Goal: Task Accomplishment & Management: Manage account settings

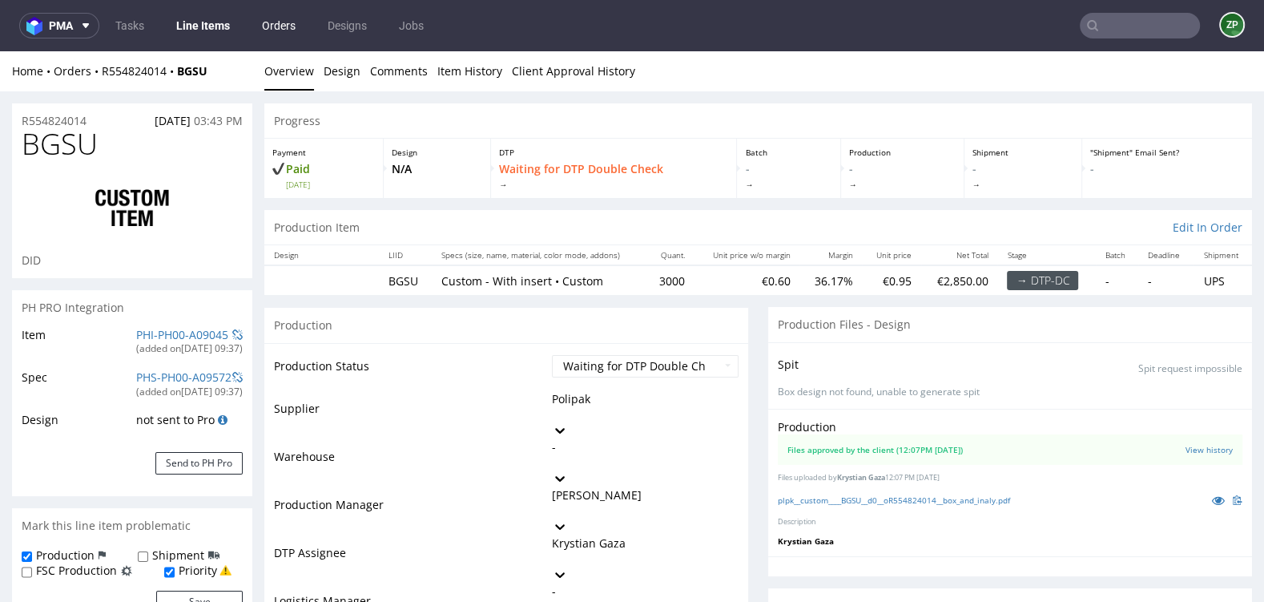
click at [282, 29] on link "Orders" at bounding box center [278, 26] width 53 height 26
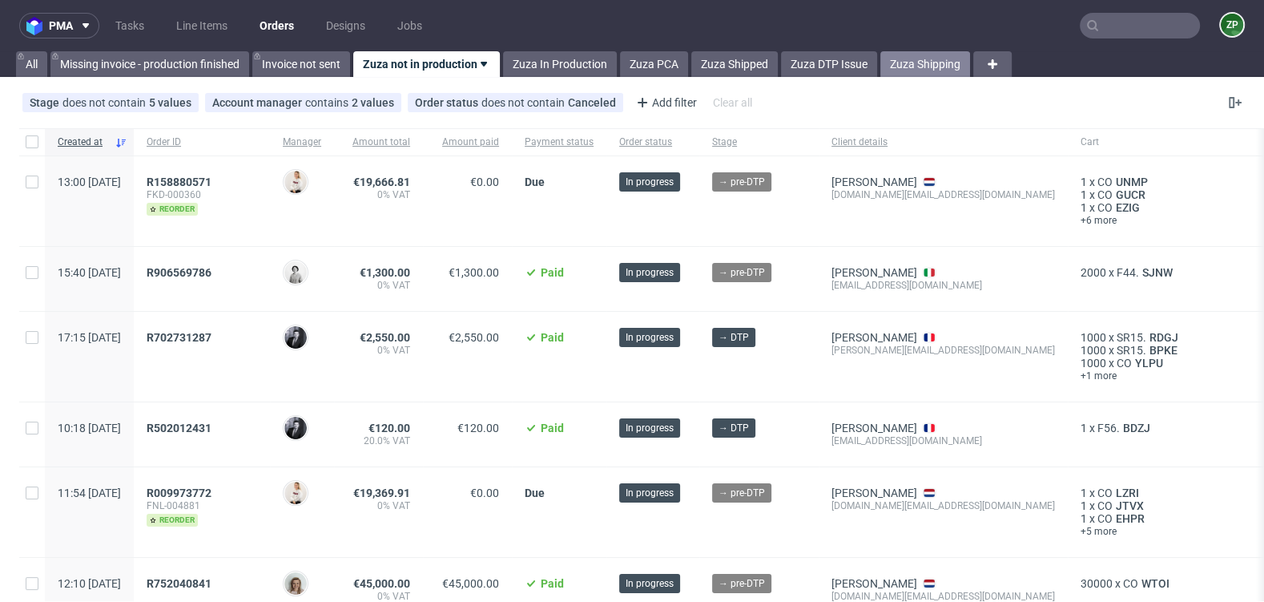
click at [946, 60] on link "Zuza Shipping" at bounding box center [925, 64] width 90 height 26
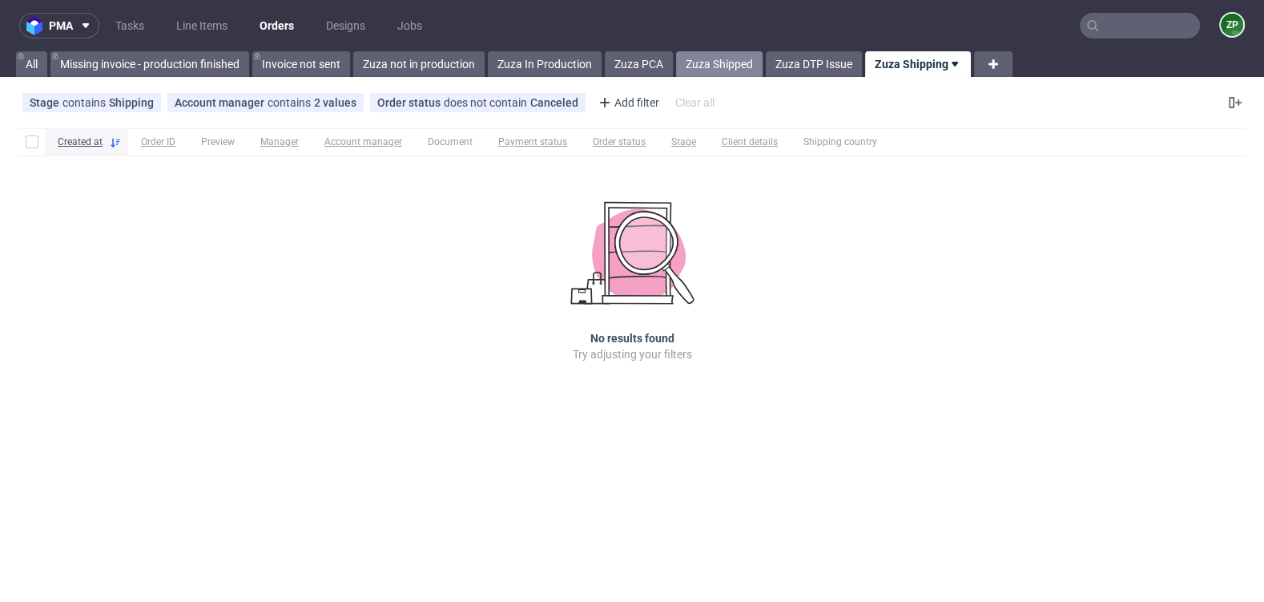
click at [719, 65] on link "Zuza Shipped" at bounding box center [719, 64] width 87 height 26
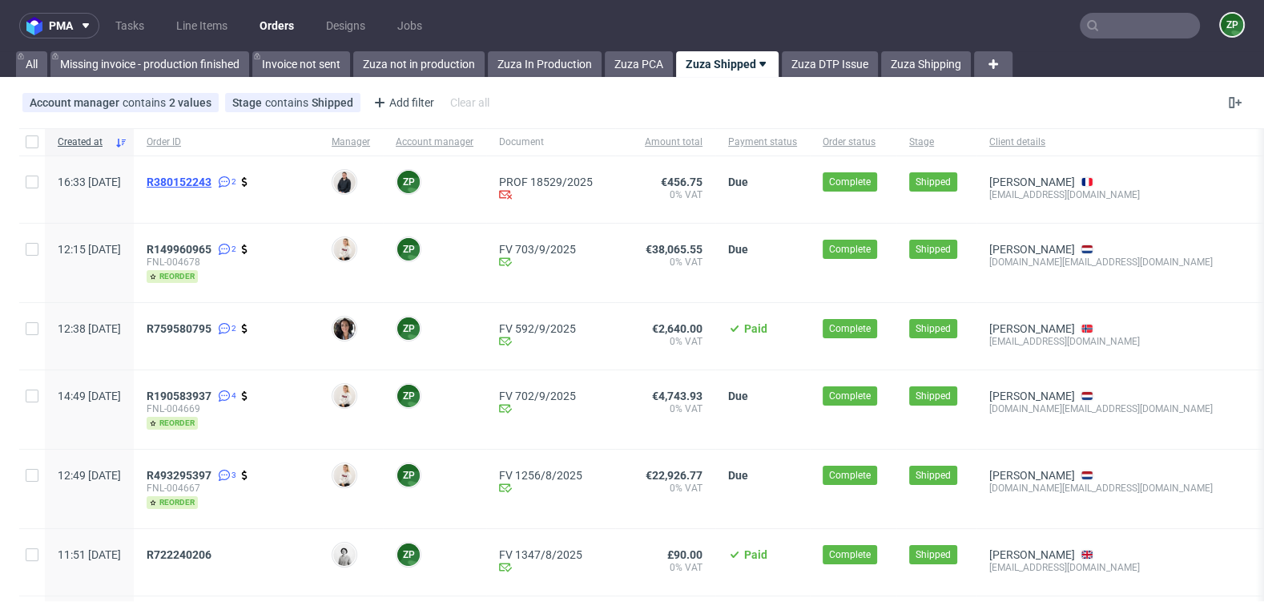
click at [211, 183] on span "R380152243" at bounding box center [179, 181] width 65 height 13
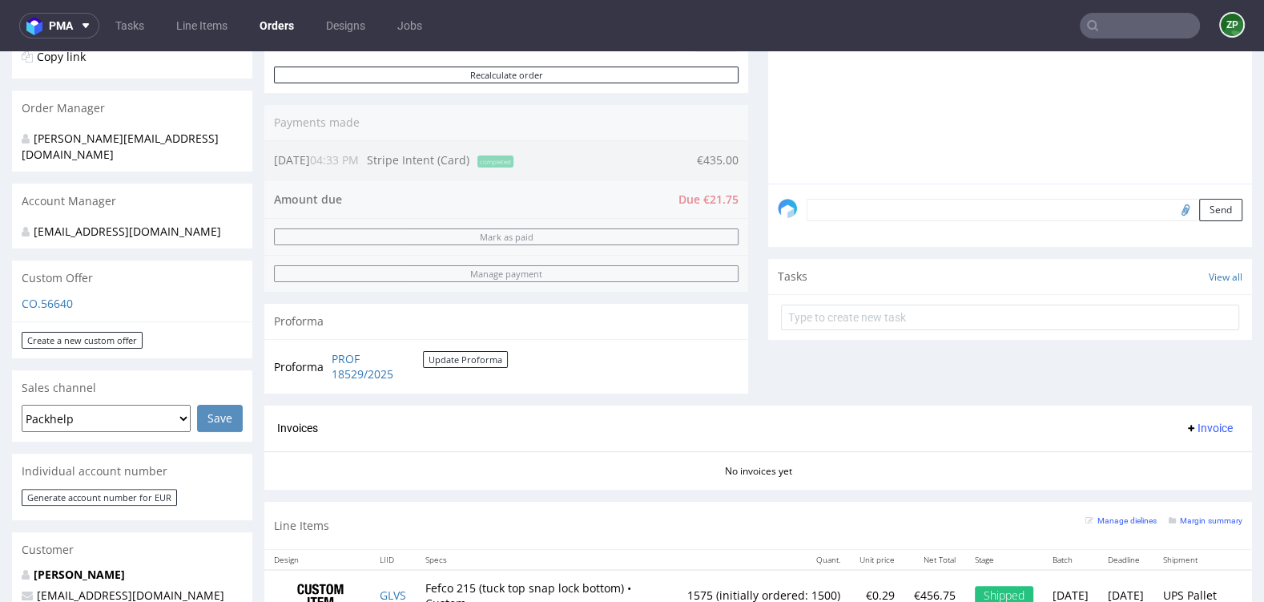
scroll to position [385, 0]
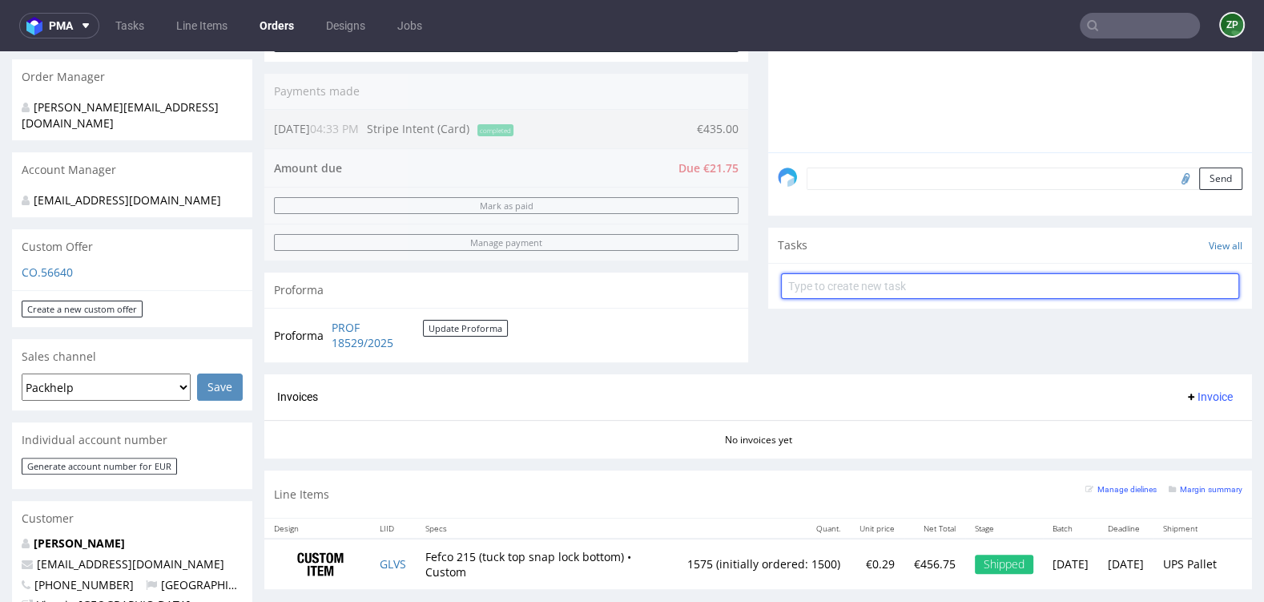
click at [970, 288] on input "text" at bounding box center [1010, 286] width 458 height 26
type input "invoice"
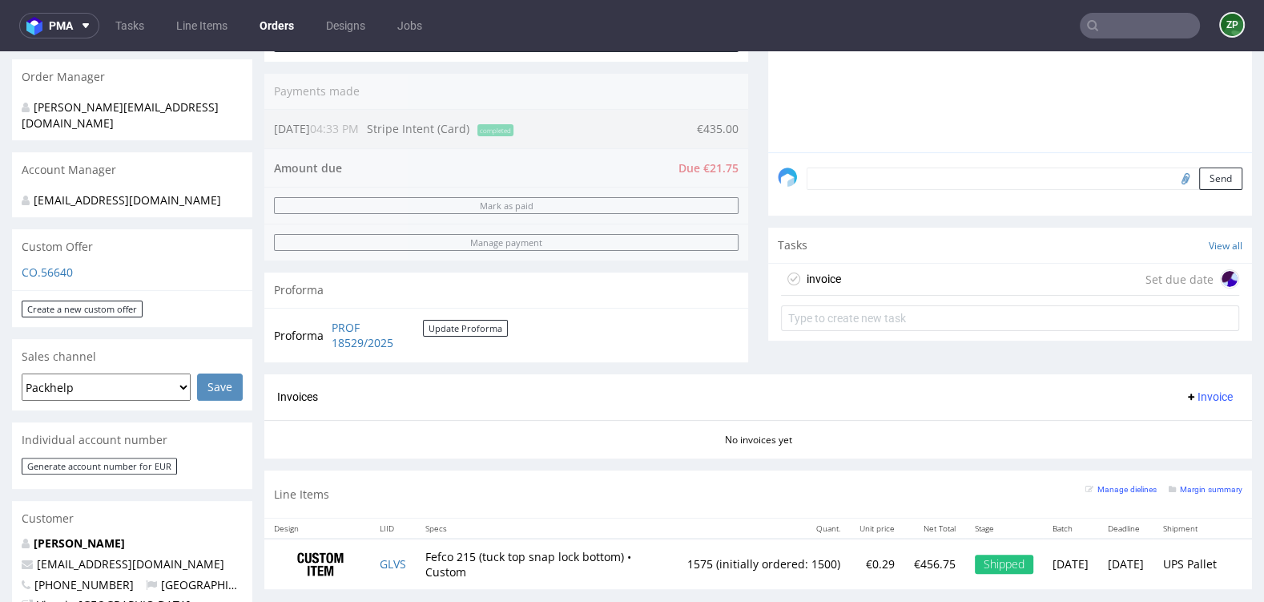
click at [1033, 281] on div "invoice Set due date" at bounding box center [1010, 280] width 458 height 32
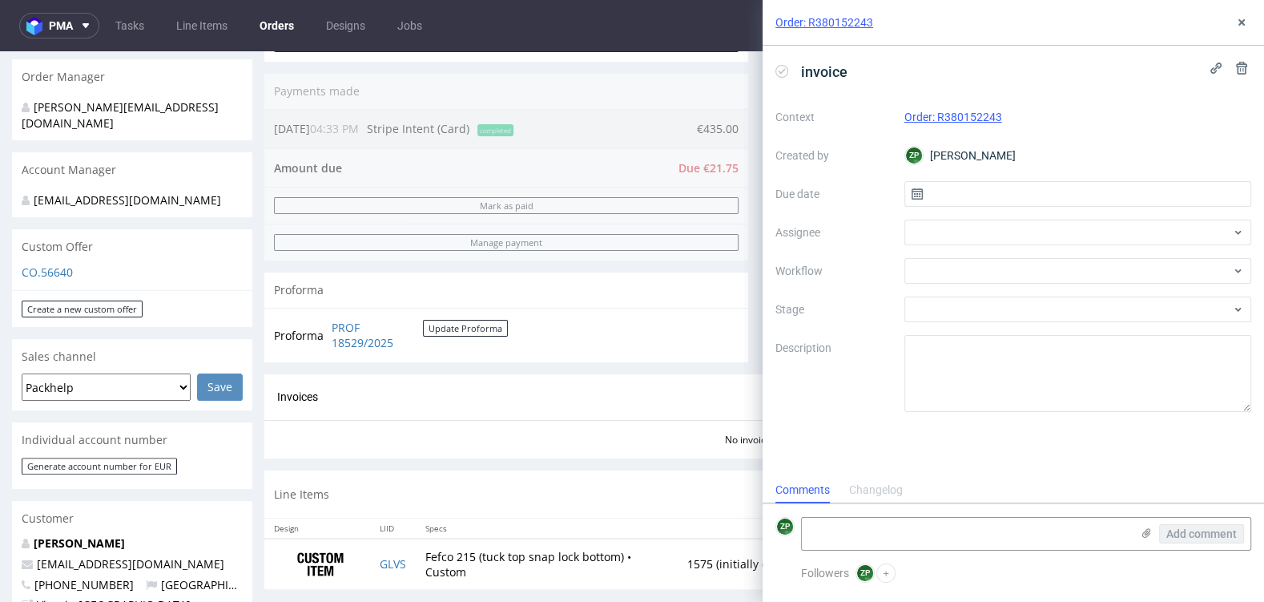
scroll to position [13, 0]
click at [984, 195] on input "text" at bounding box center [1078, 194] width 348 height 26
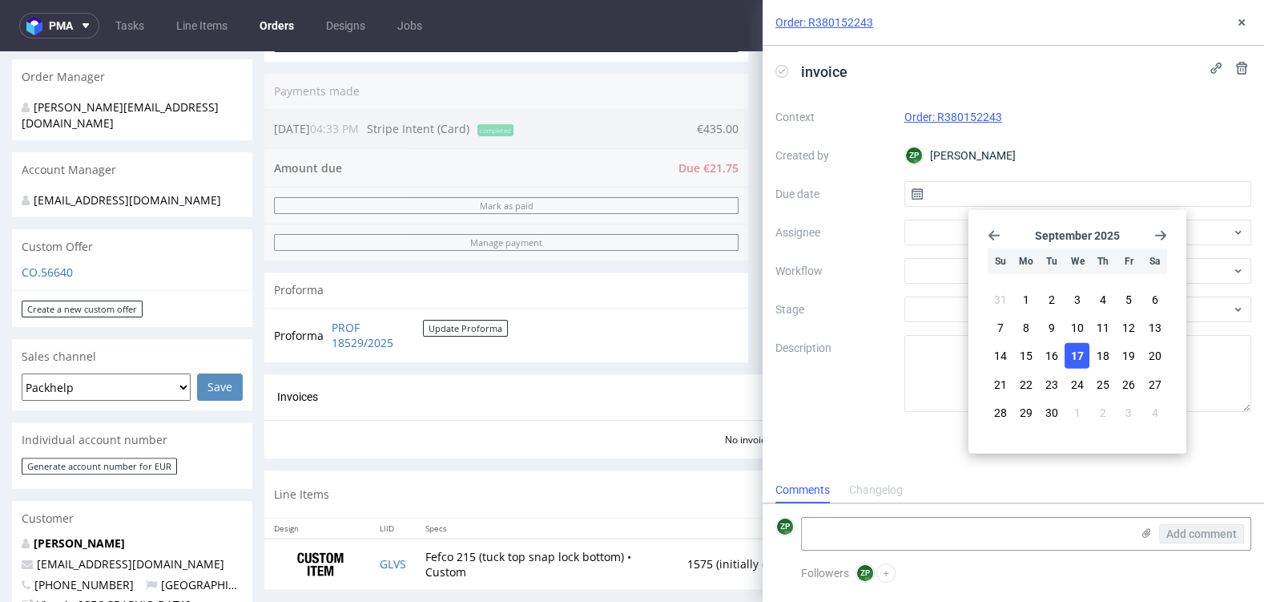
click at [1072, 354] on span "17" at bounding box center [1077, 356] width 13 height 16
type input "17/09/2025"
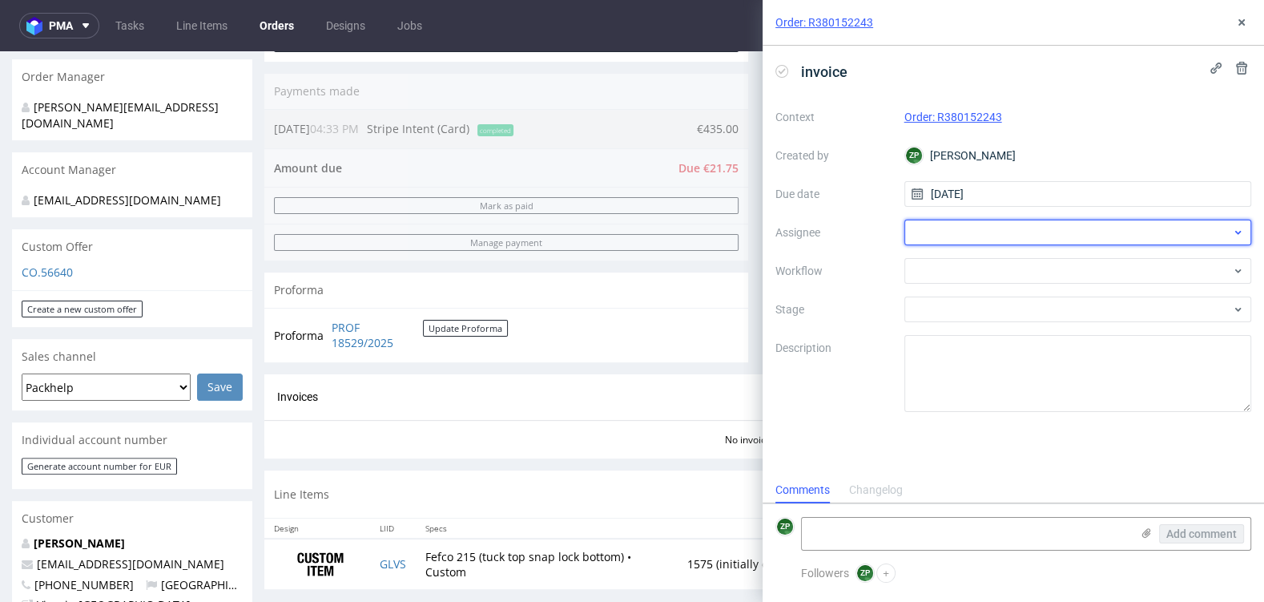
click at [943, 231] on div at bounding box center [1078, 233] width 348 height 26
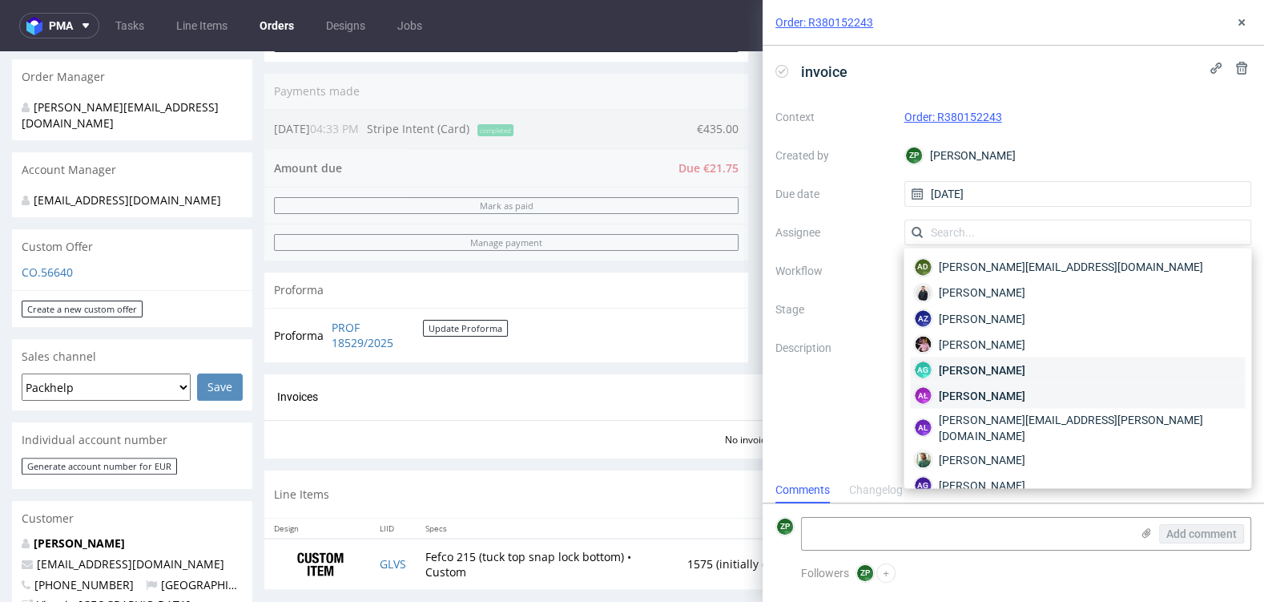
drag, startPoint x: 963, startPoint y: 378, endPoint x: 955, endPoint y: 393, distance: 17.2
click at [955, 393] on span "Aleksandra Łętowska" at bounding box center [982, 395] width 86 height 16
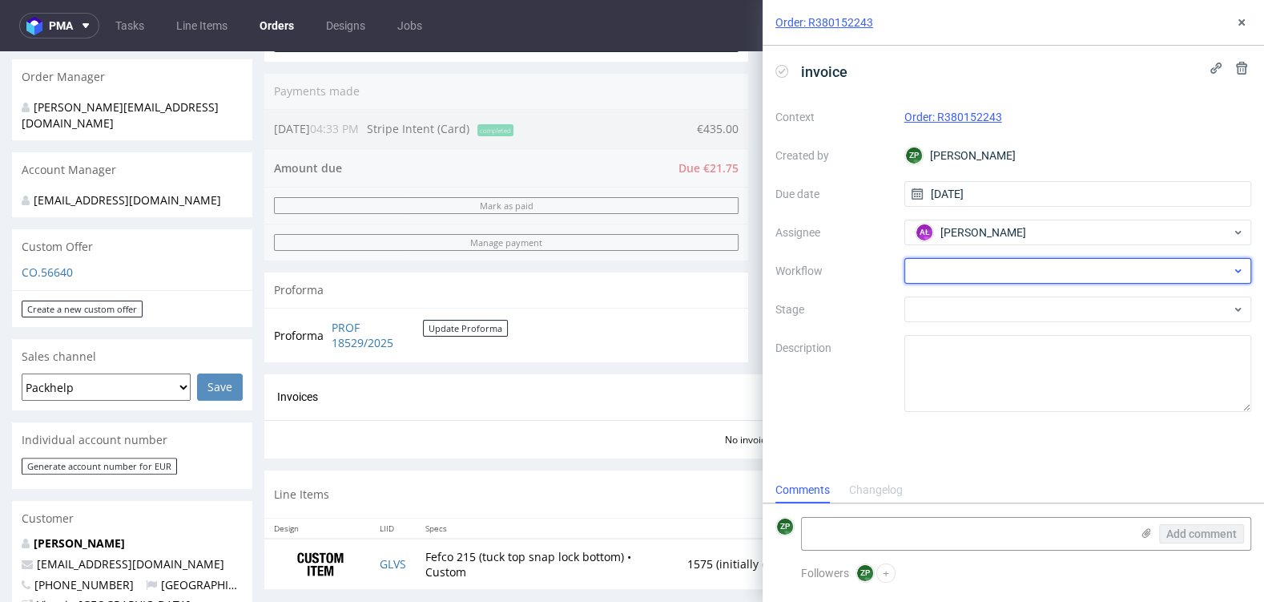
click at [945, 268] on div at bounding box center [1078, 271] width 348 height 26
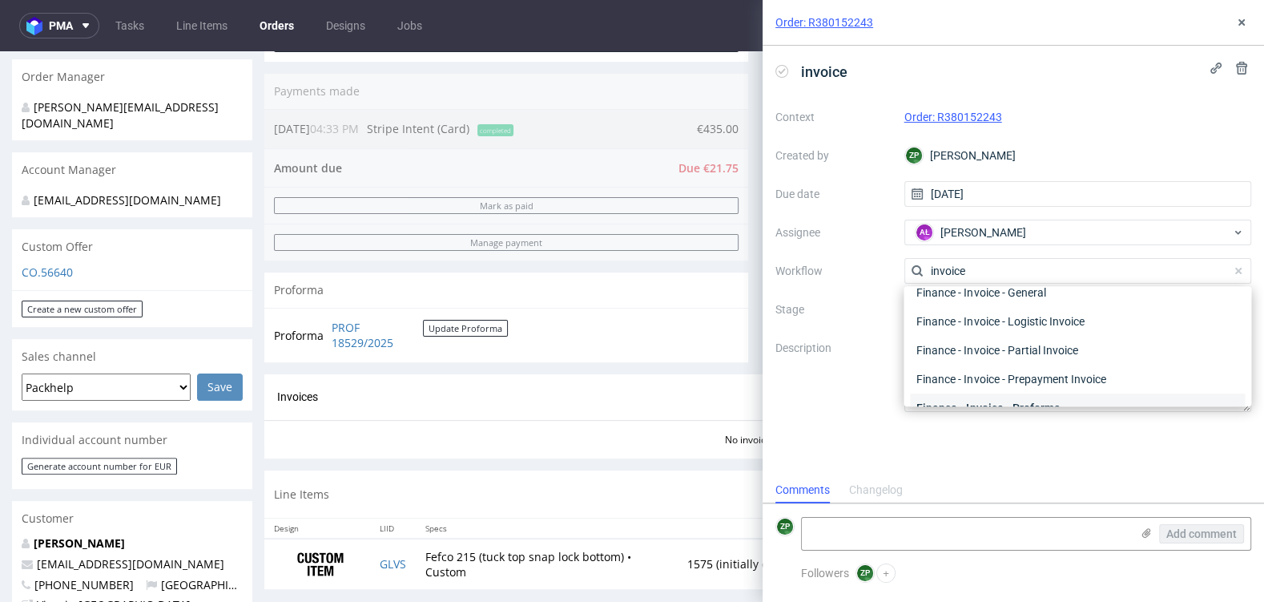
scroll to position [0, 0]
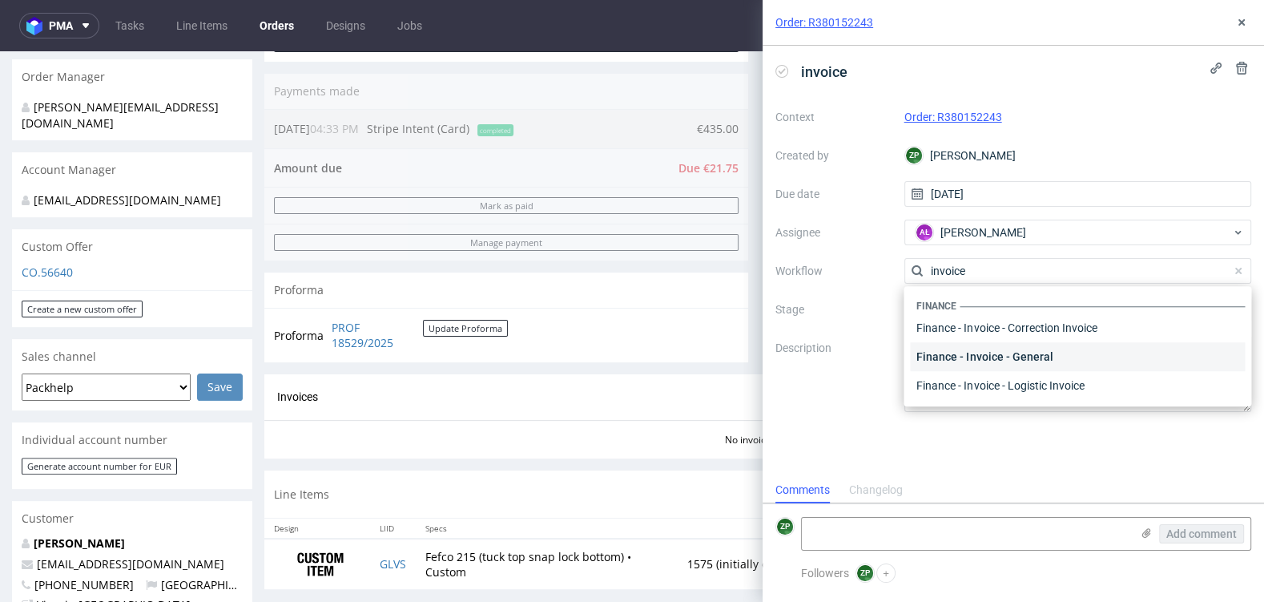
type input "invoice"
click at [999, 350] on div "Finance - Invoice - General" at bounding box center [1077, 356] width 335 height 29
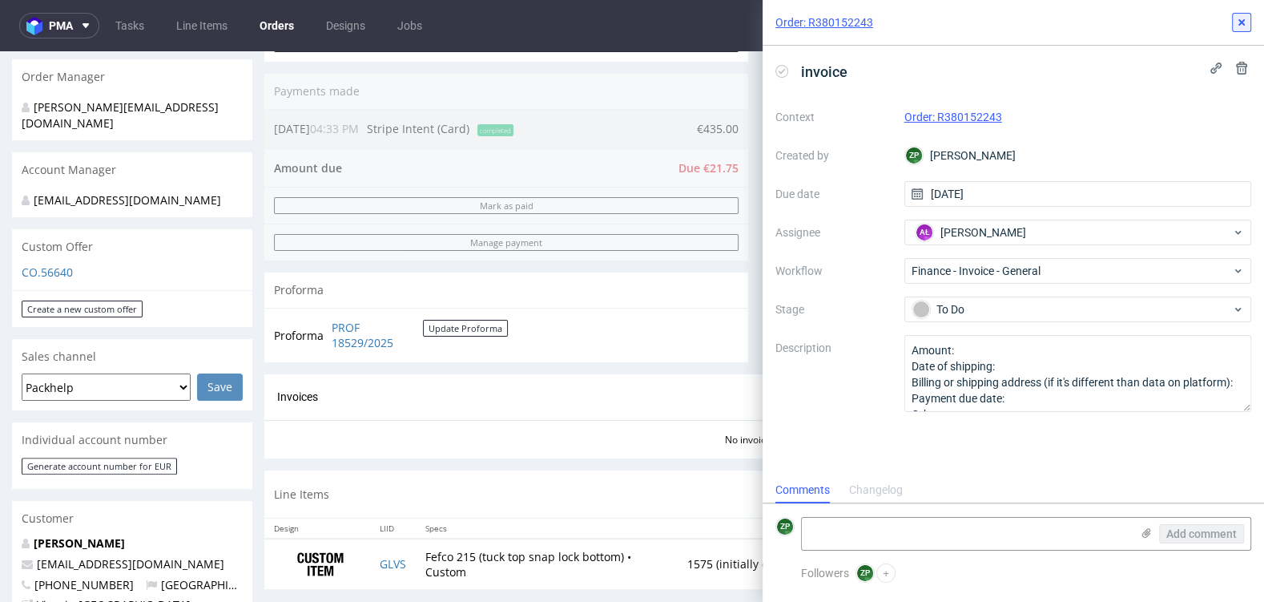
click at [1245, 30] on button at bounding box center [1241, 22] width 19 height 19
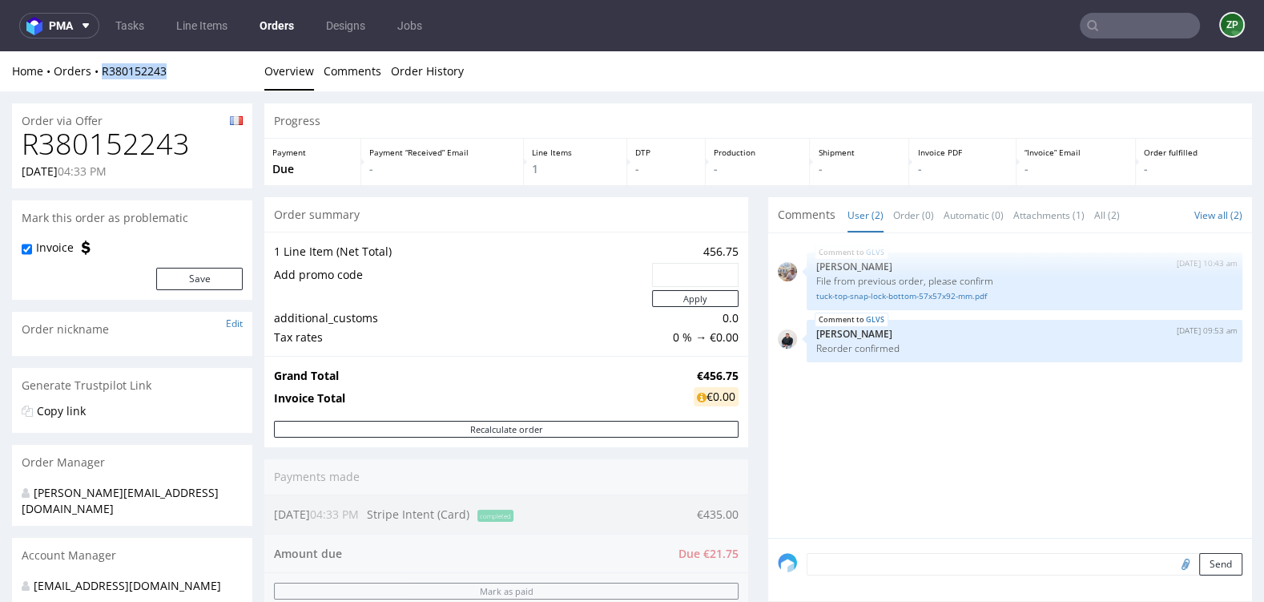
click at [281, 30] on link "Orders" at bounding box center [277, 26] width 54 height 26
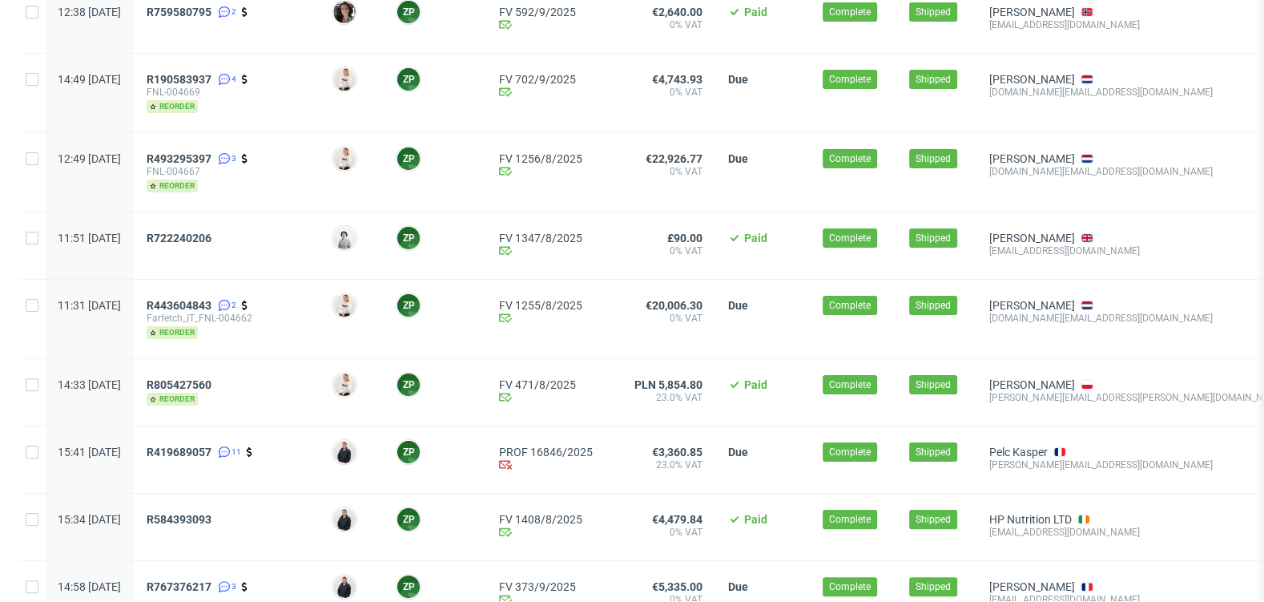
scroll to position [330, 0]
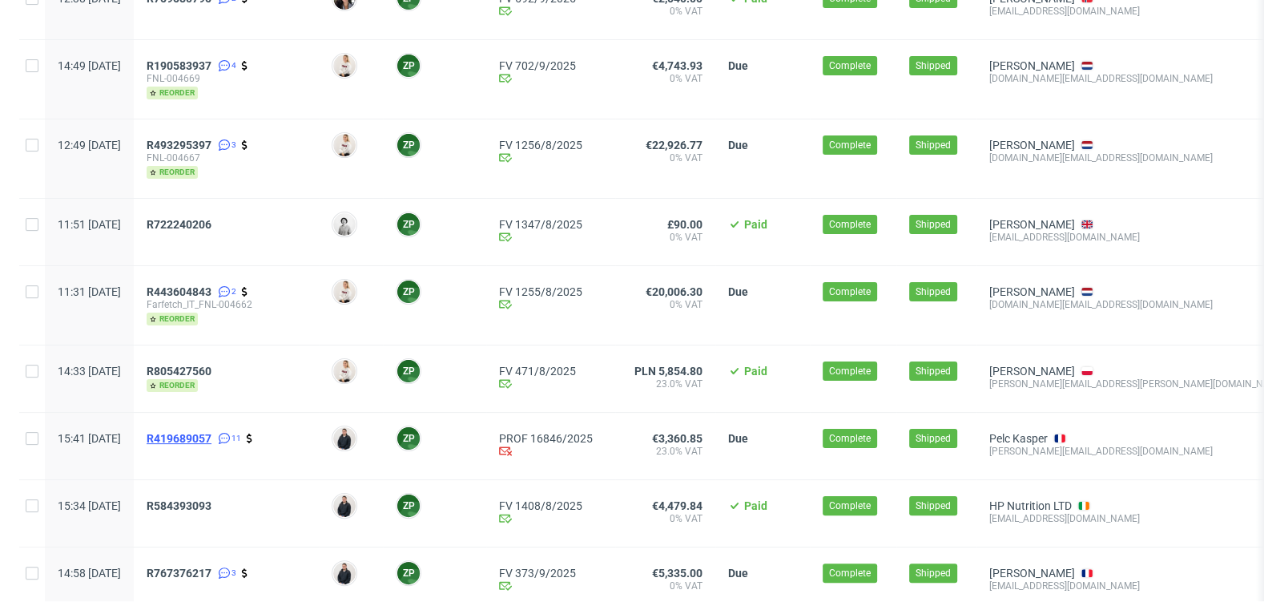
click at [211, 432] on span "R419689057" at bounding box center [179, 438] width 65 height 13
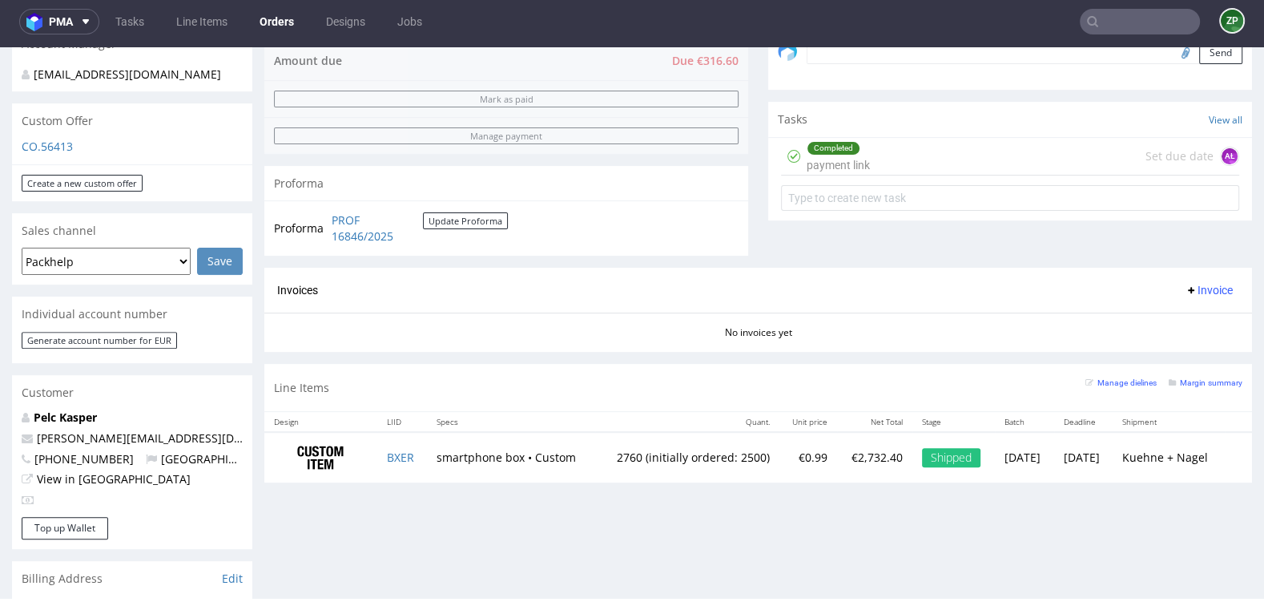
scroll to position [510, 0]
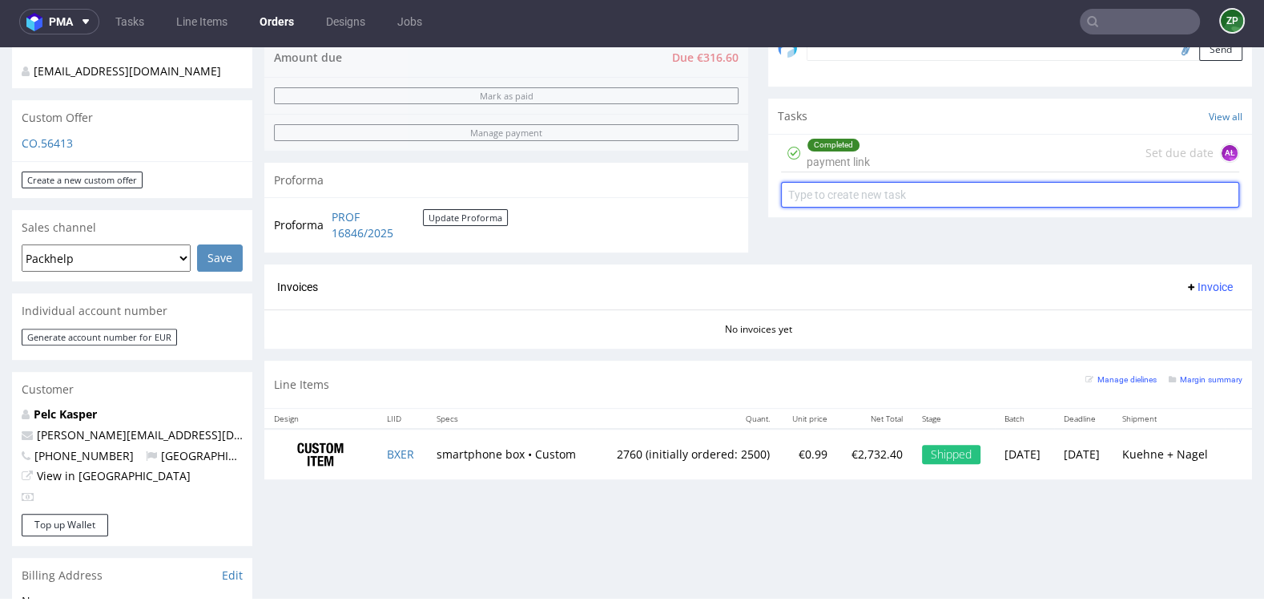
click at [887, 191] on input "text" at bounding box center [1010, 195] width 458 height 26
type input "invoice"
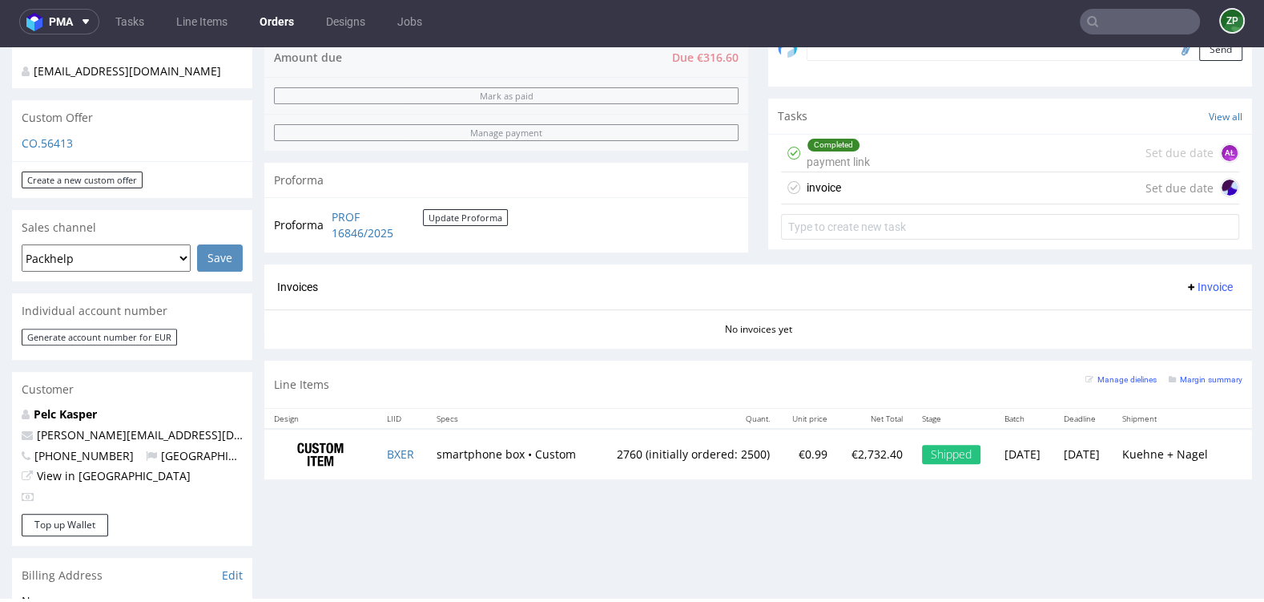
click at [844, 188] on div "invoice Set due date" at bounding box center [1010, 188] width 458 height 32
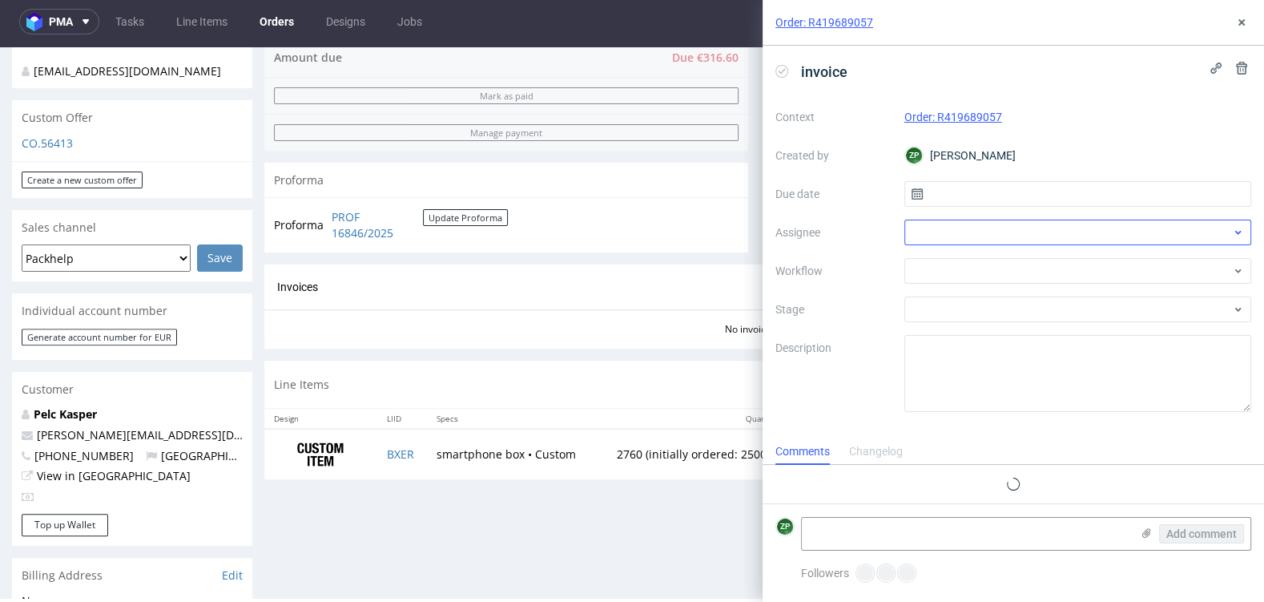
scroll to position [13, 0]
click at [972, 194] on input "text" at bounding box center [1078, 194] width 348 height 26
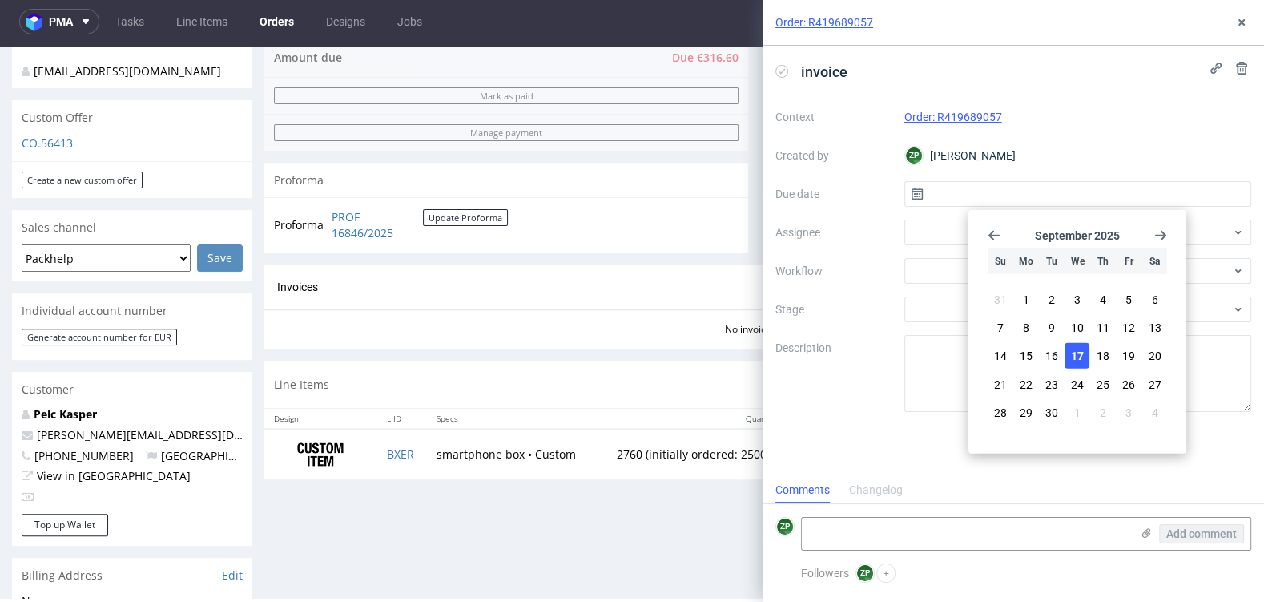
click at [1076, 357] on span "17" at bounding box center [1077, 356] width 13 height 16
type input "17/09/2025"
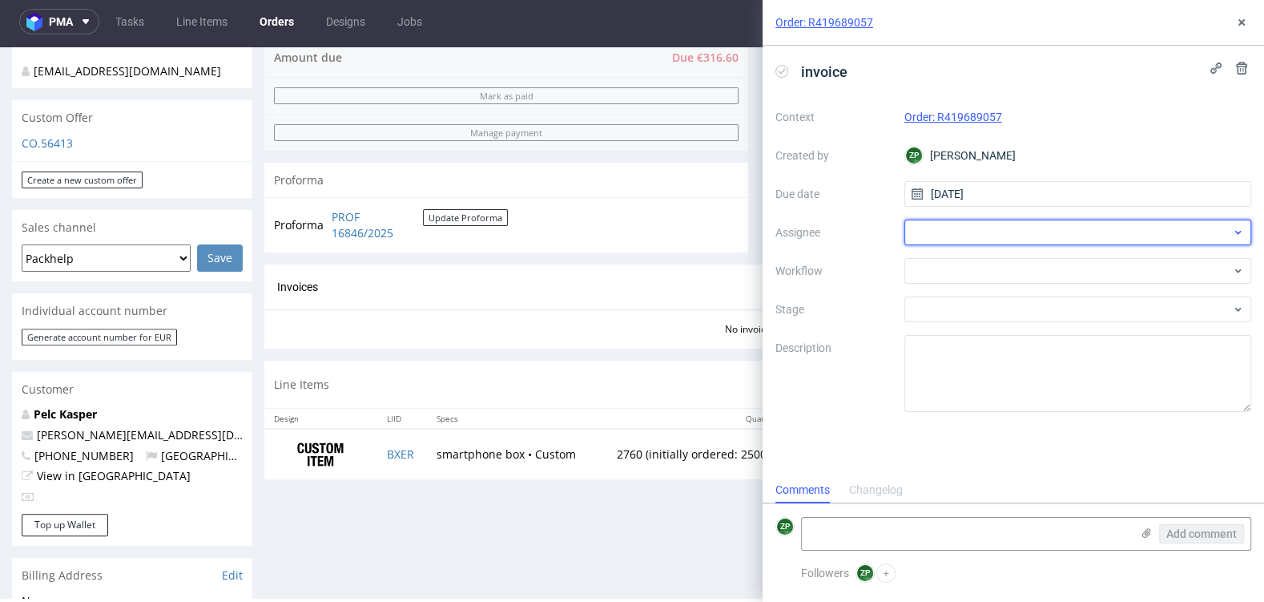
click at [928, 232] on div at bounding box center [1078, 233] width 348 height 26
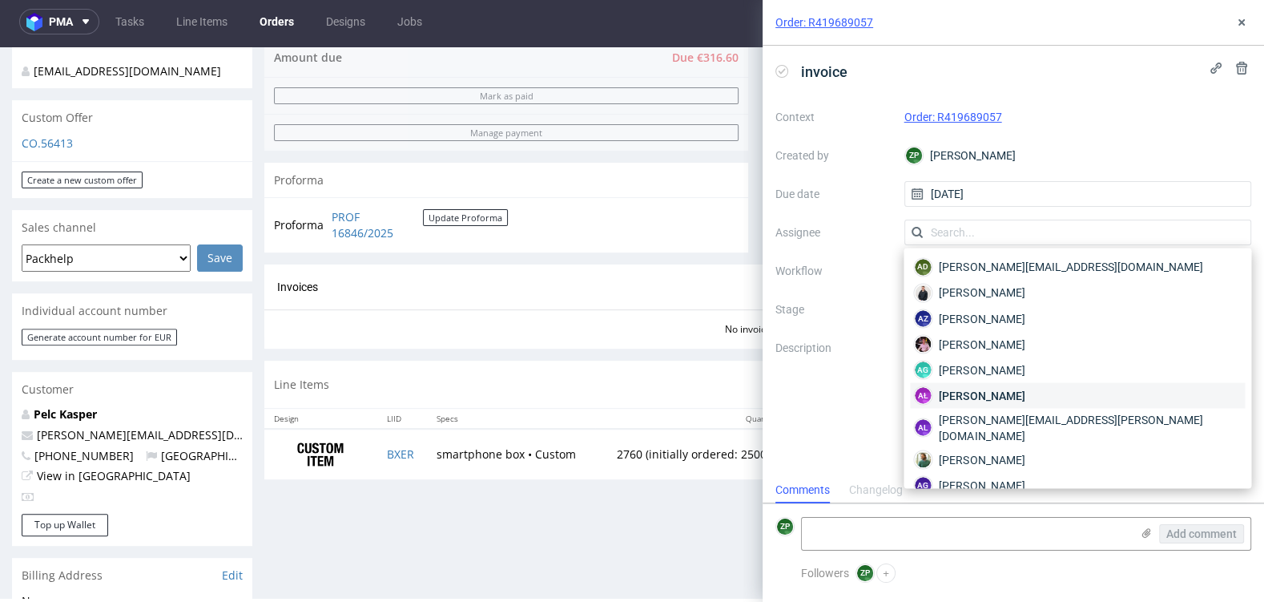
click at [980, 393] on span "Aleksandra Łętowska" at bounding box center [982, 395] width 86 height 16
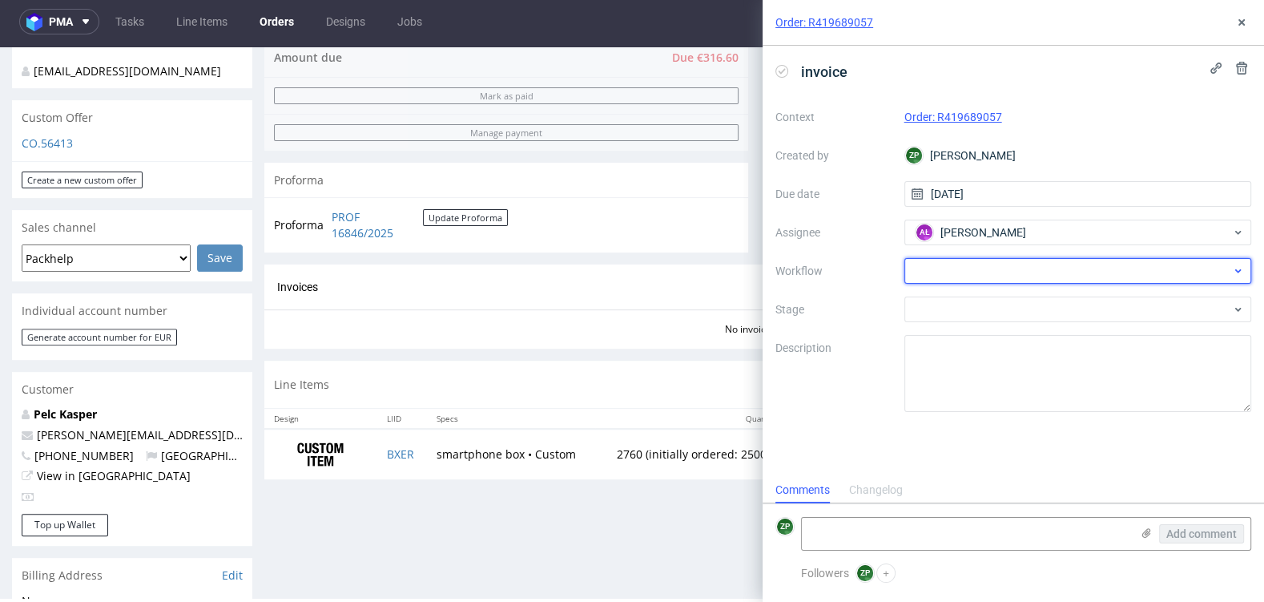
click at [914, 262] on div at bounding box center [1078, 271] width 348 height 26
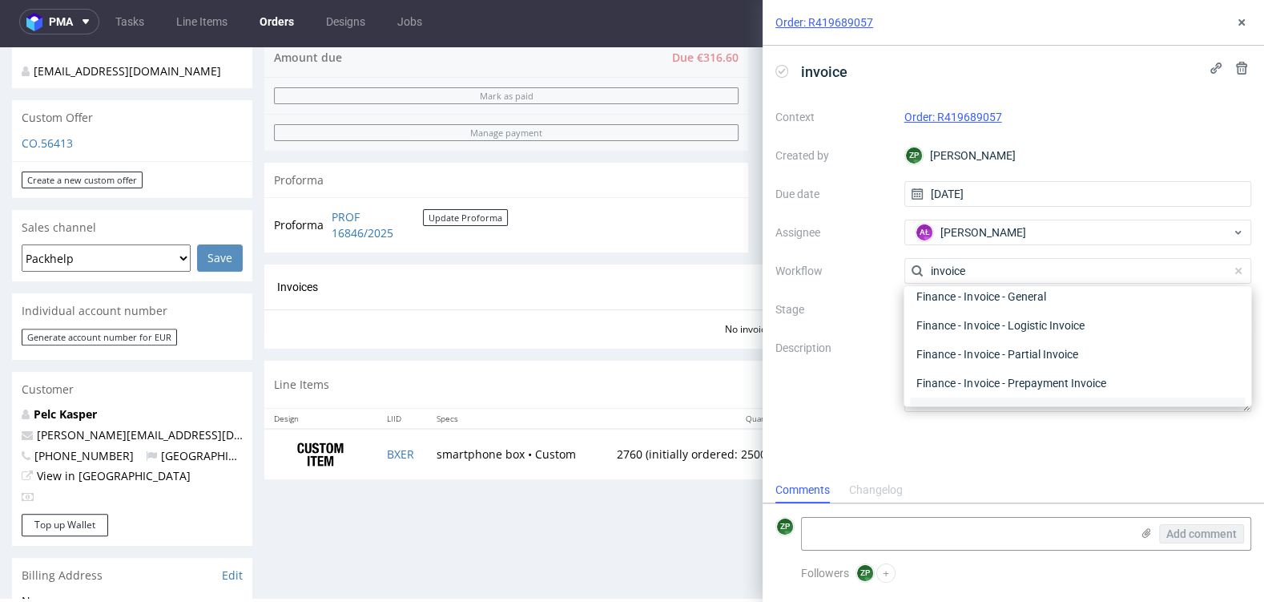
scroll to position [0, 0]
type input "invoice"
click at [935, 358] on div "Finance - Invoice - General" at bounding box center [1077, 356] width 335 height 29
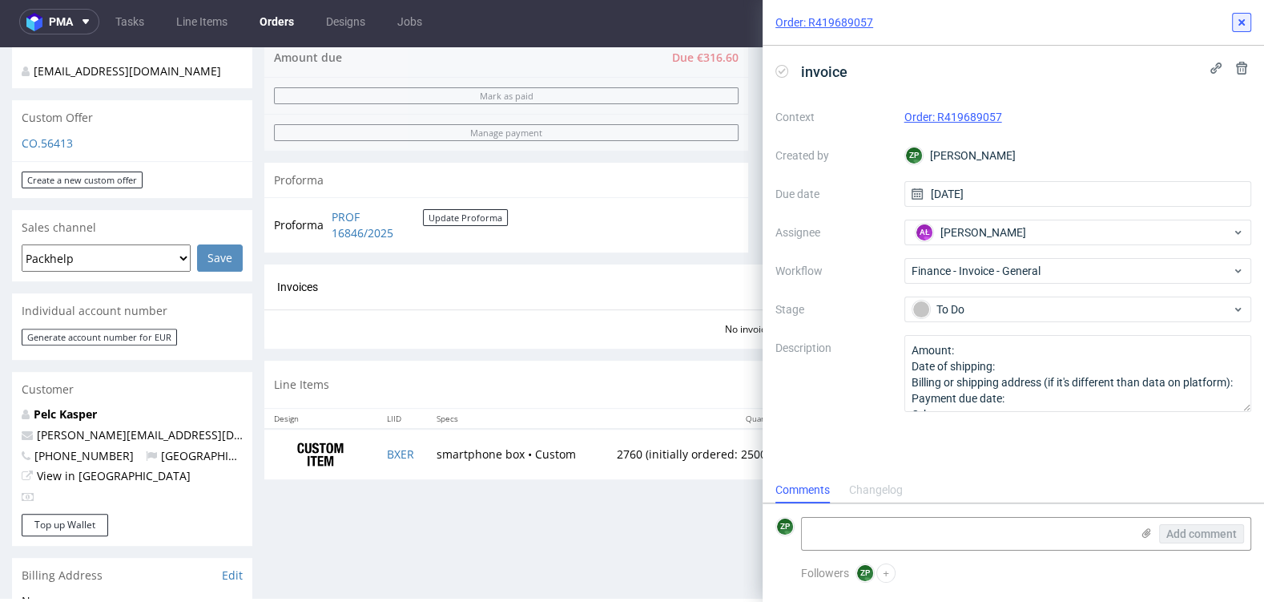
click at [1248, 20] on button at bounding box center [1241, 22] width 19 height 19
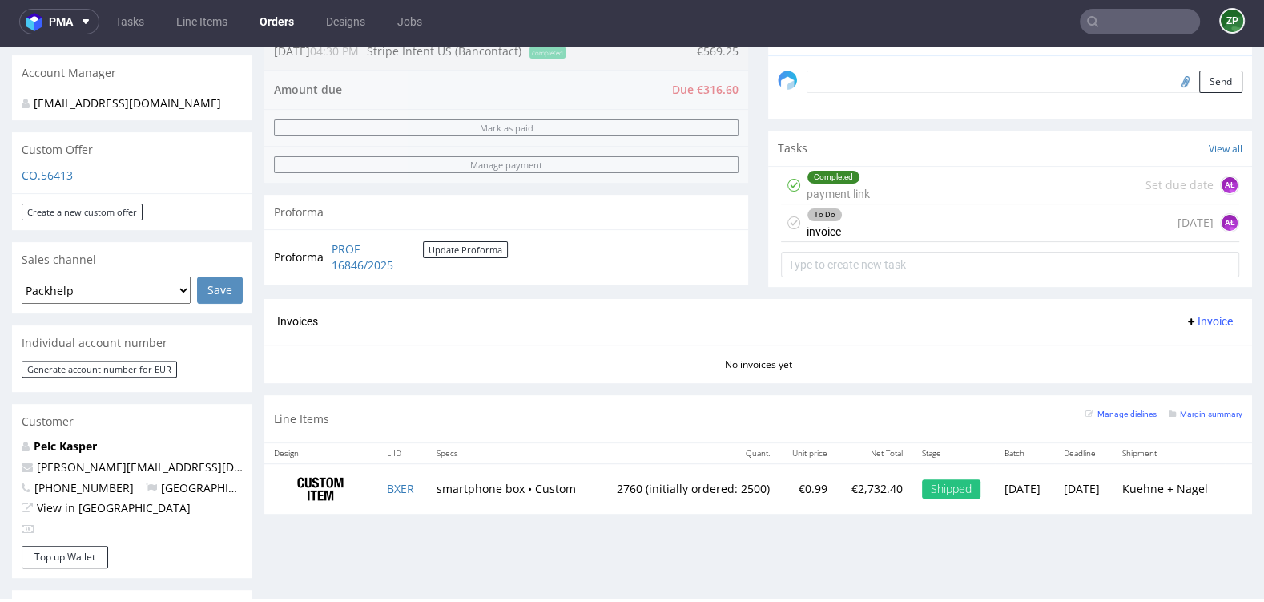
scroll to position [482, 0]
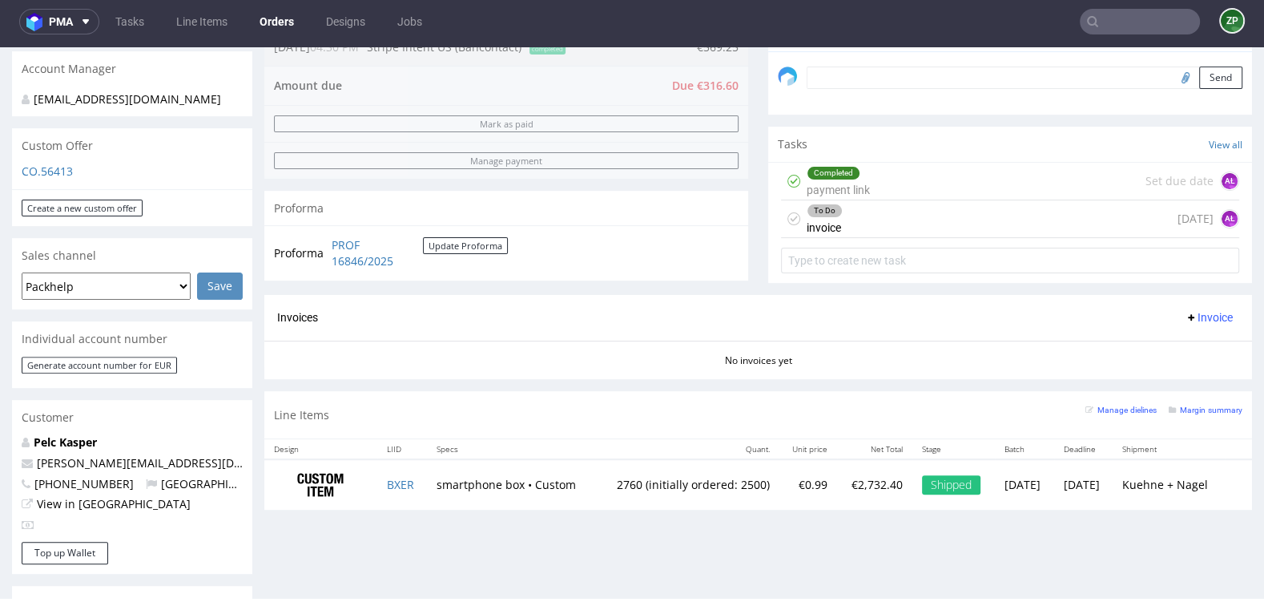
click at [276, 22] on link "Orders" at bounding box center [277, 22] width 54 height 26
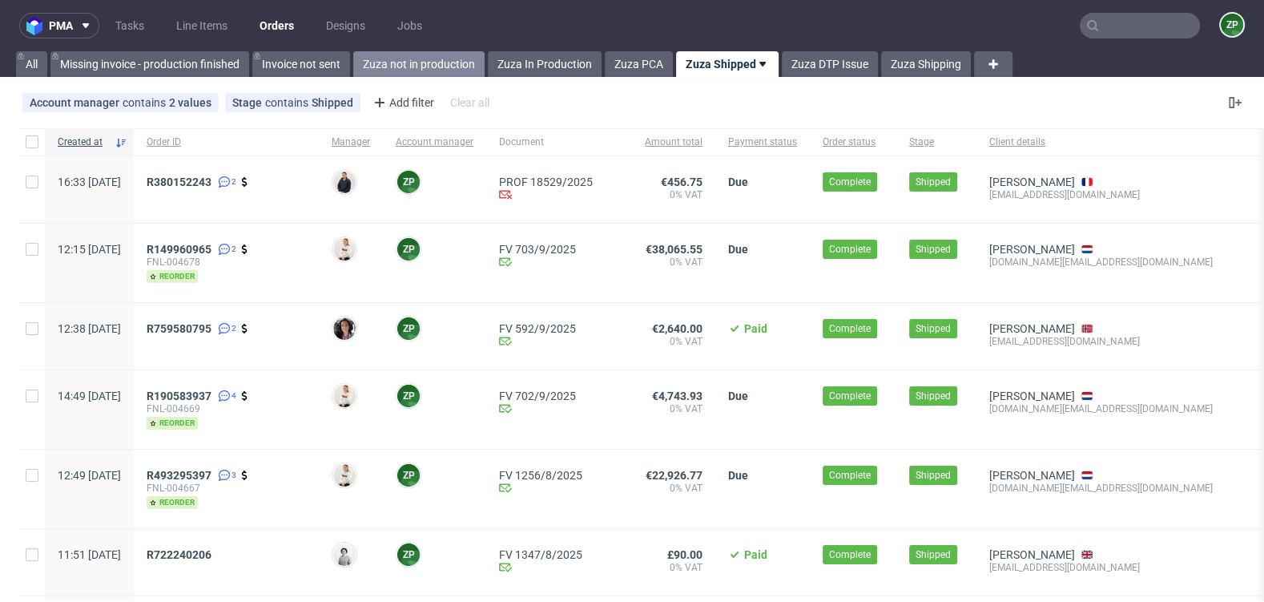
click at [437, 65] on link "Zuza not in production" at bounding box center [418, 64] width 131 height 26
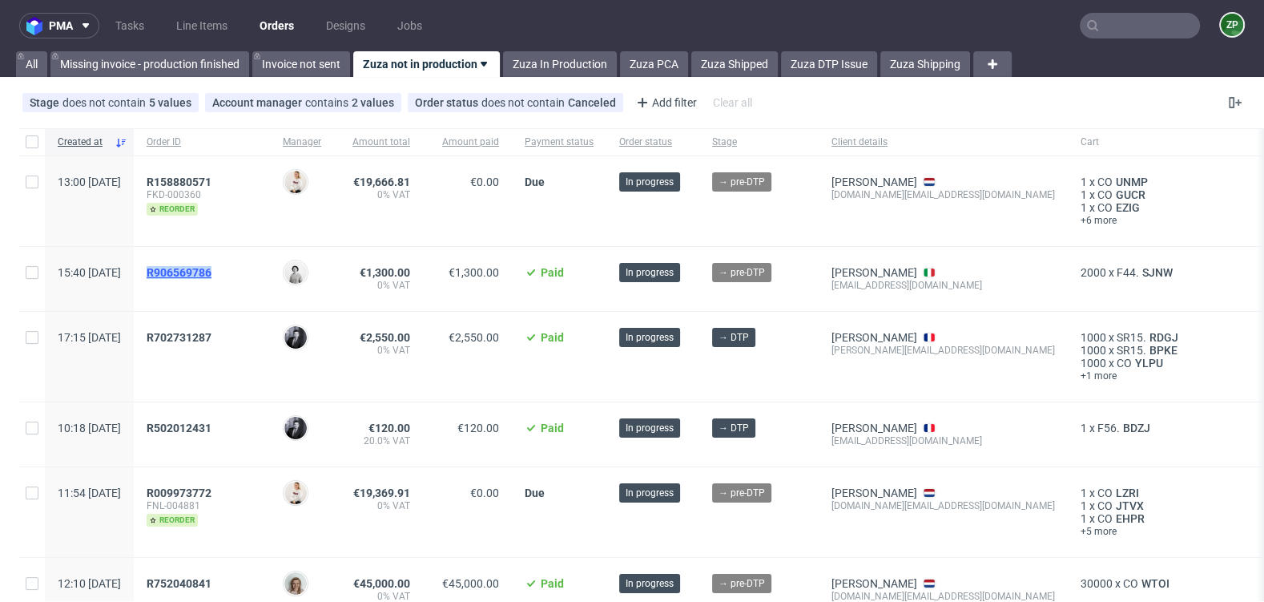
click at [211, 268] on span "R906569786" at bounding box center [179, 272] width 65 height 13
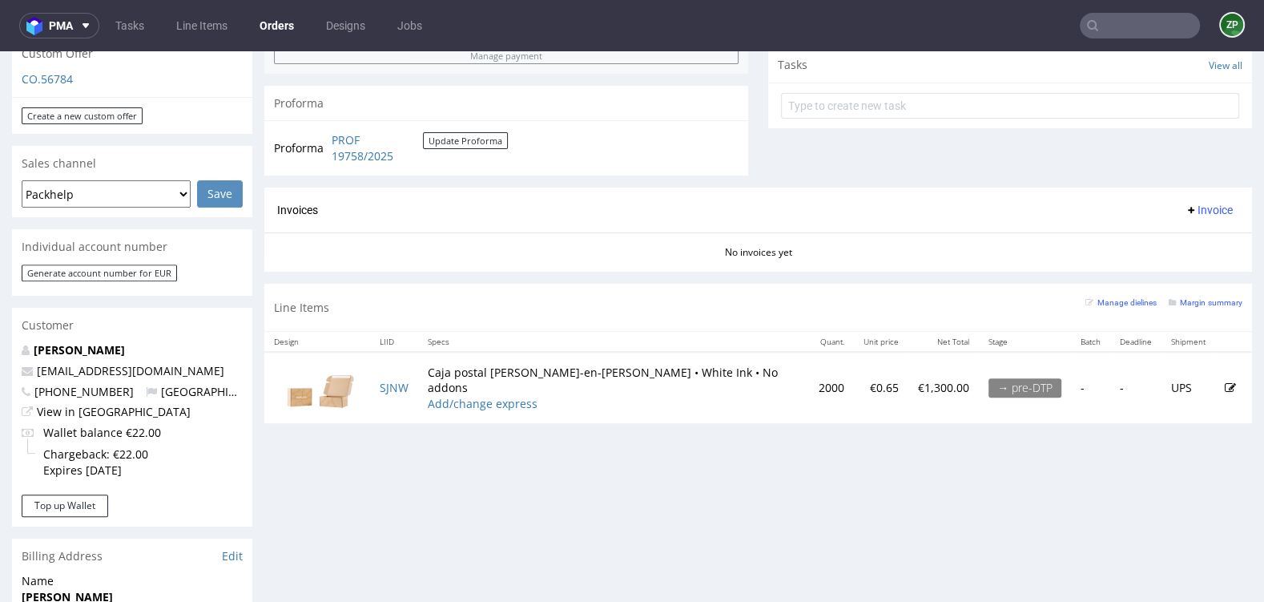
scroll to position [586, 0]
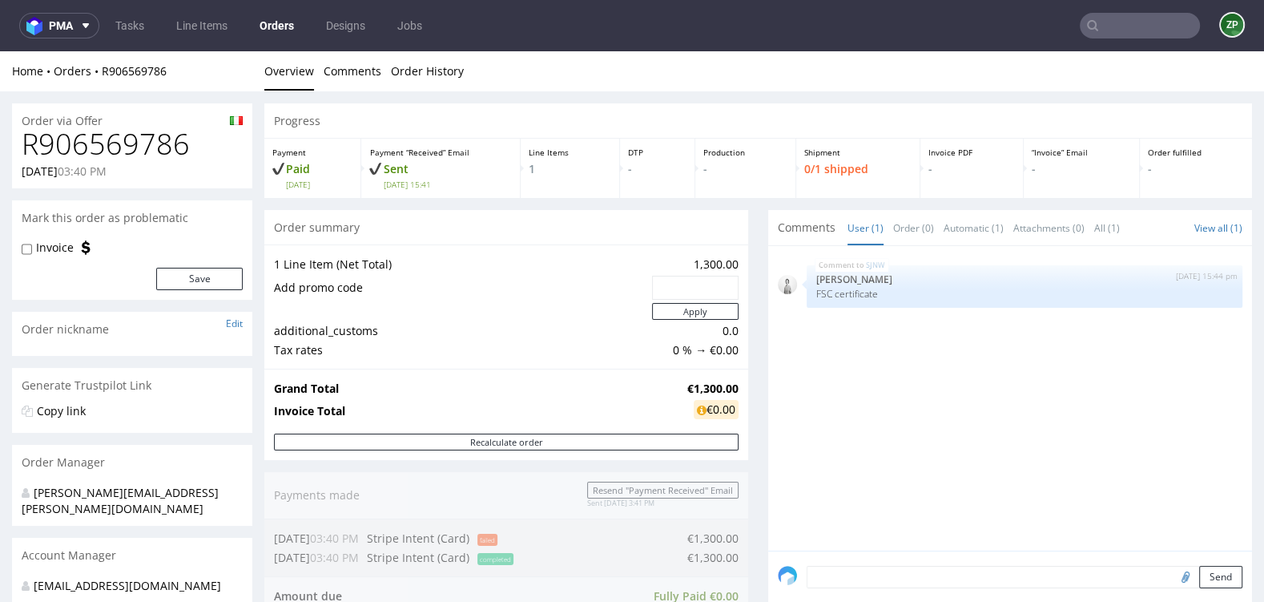
click at [1114, 31] on input "text" at bounding box center [1140, 26] width 120 height 26
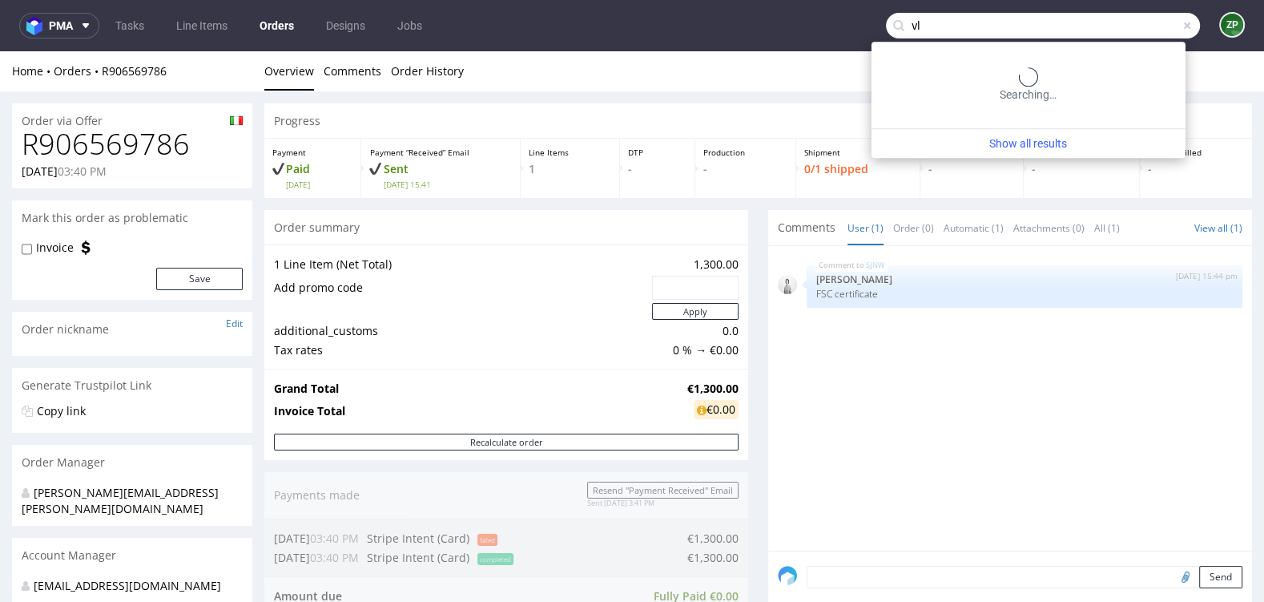
type input "v"
type input "vlad radu"
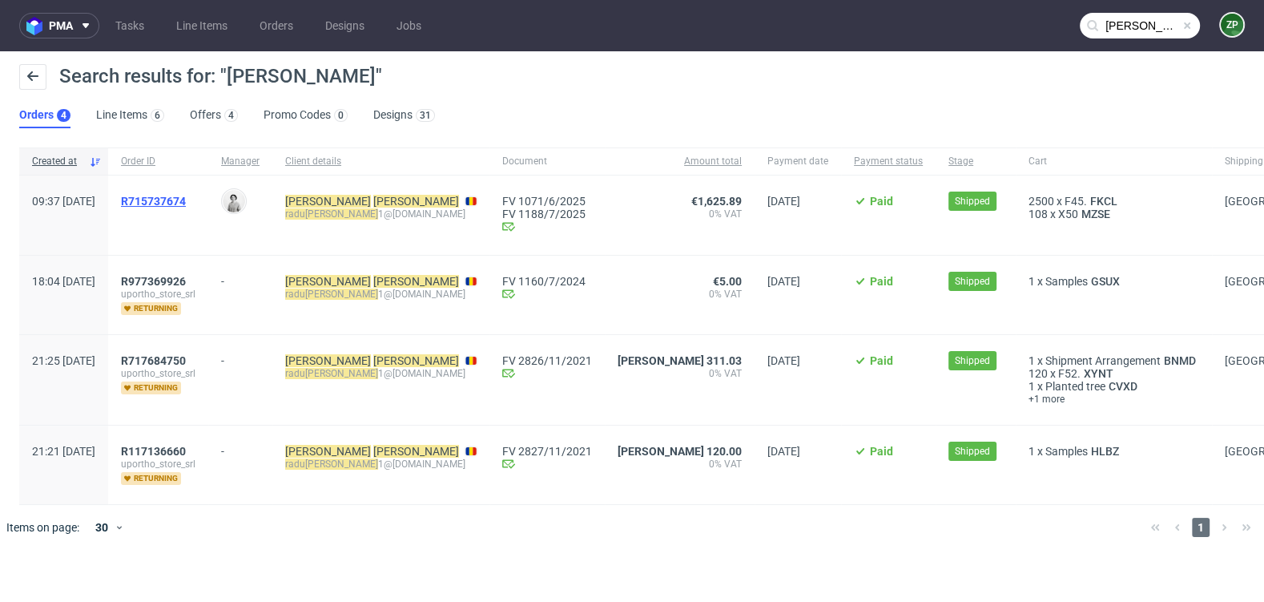
click at [186, 201] on span "R715737674" at bounding box center [153, 201] width 65 height 13
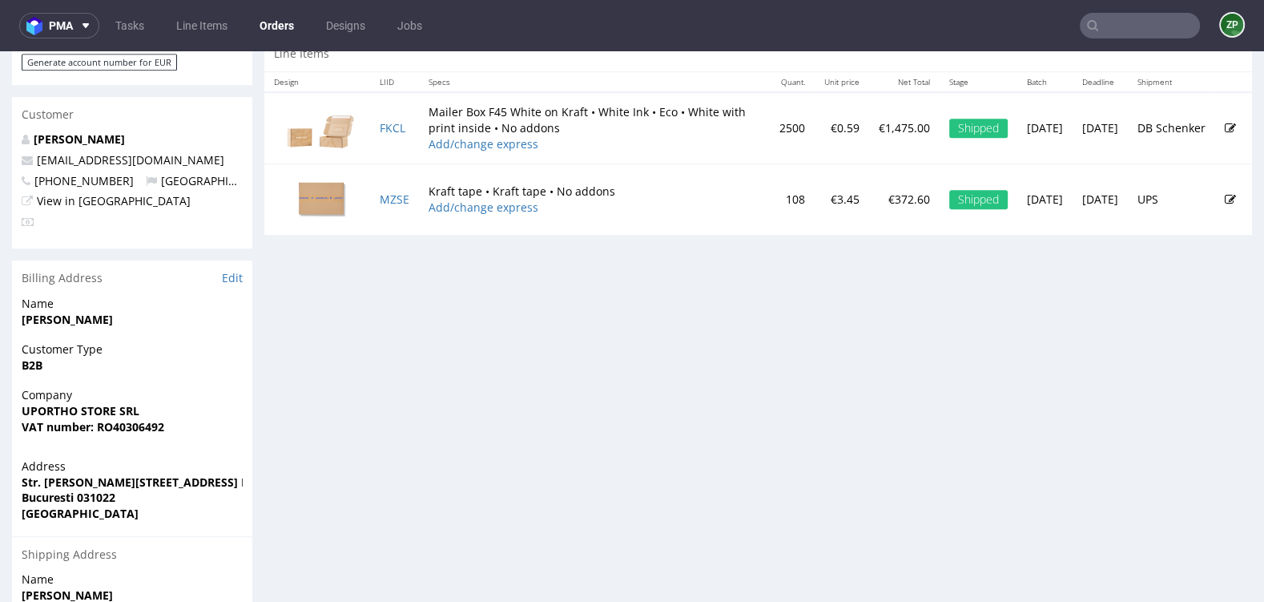
scroll to position [791, 0]
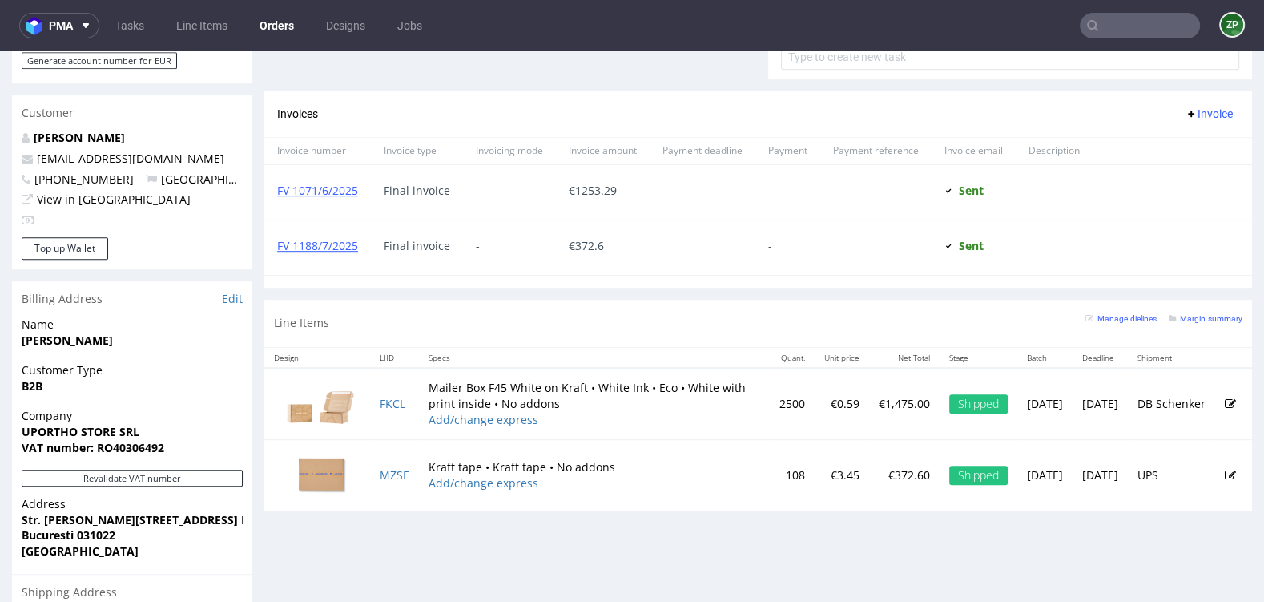
click at [88, 430] on strong "UPORTHO STORE SRL" at bounding box center [81, 431] width 118 height 15
copy strong "UPORTHO STORE SRL"
click at [1109, 35] on input "text" at bounding box center [1140, 26] width 120 height 26
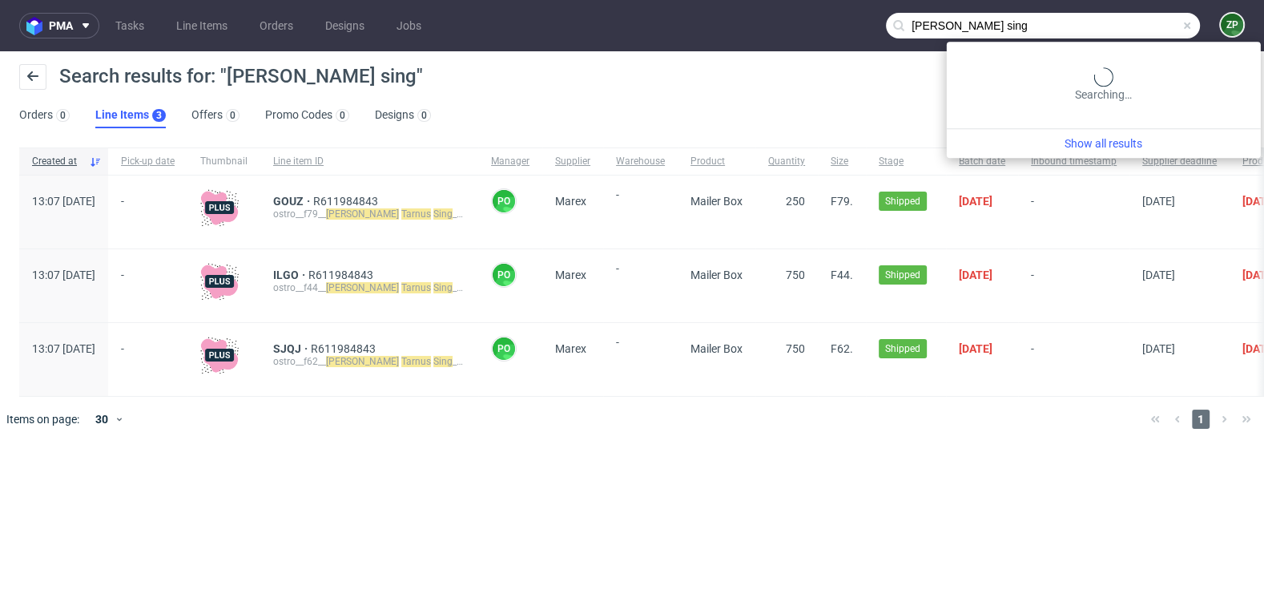
click at [1140, 22] on input "cecile tarnus sing" at bounding box center [1043, 26] width 314 height 26
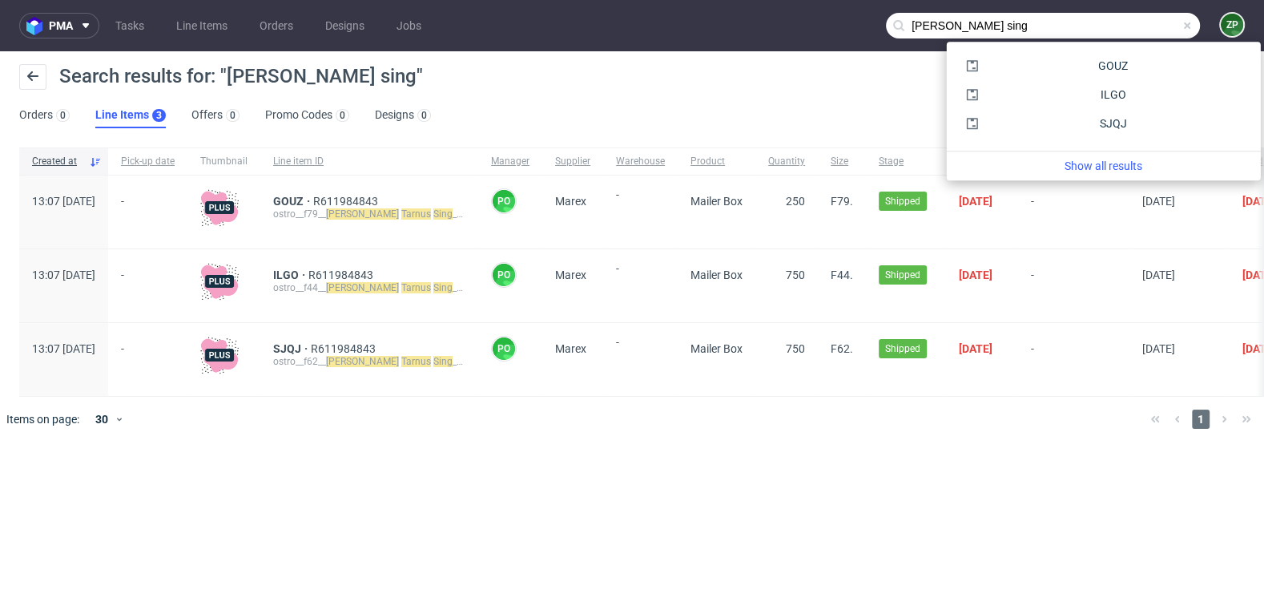
click at [943, 24] on input "cecile tarnus sing" at bounding box center [1043, 26] width 314 height 26
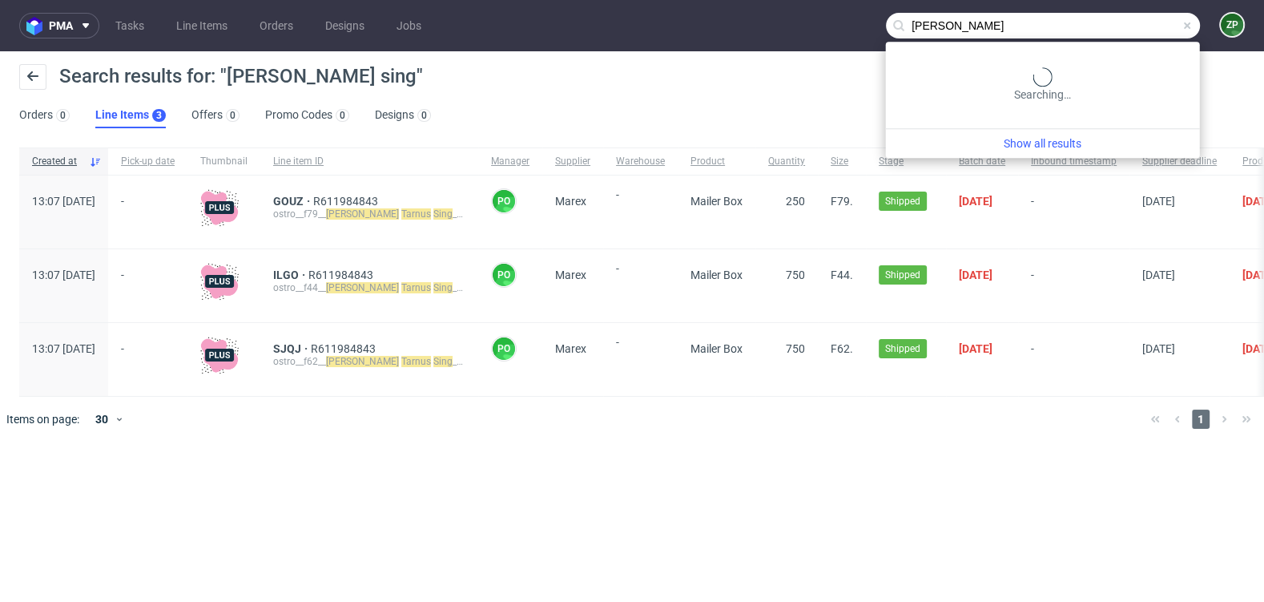
type input "little cecile"
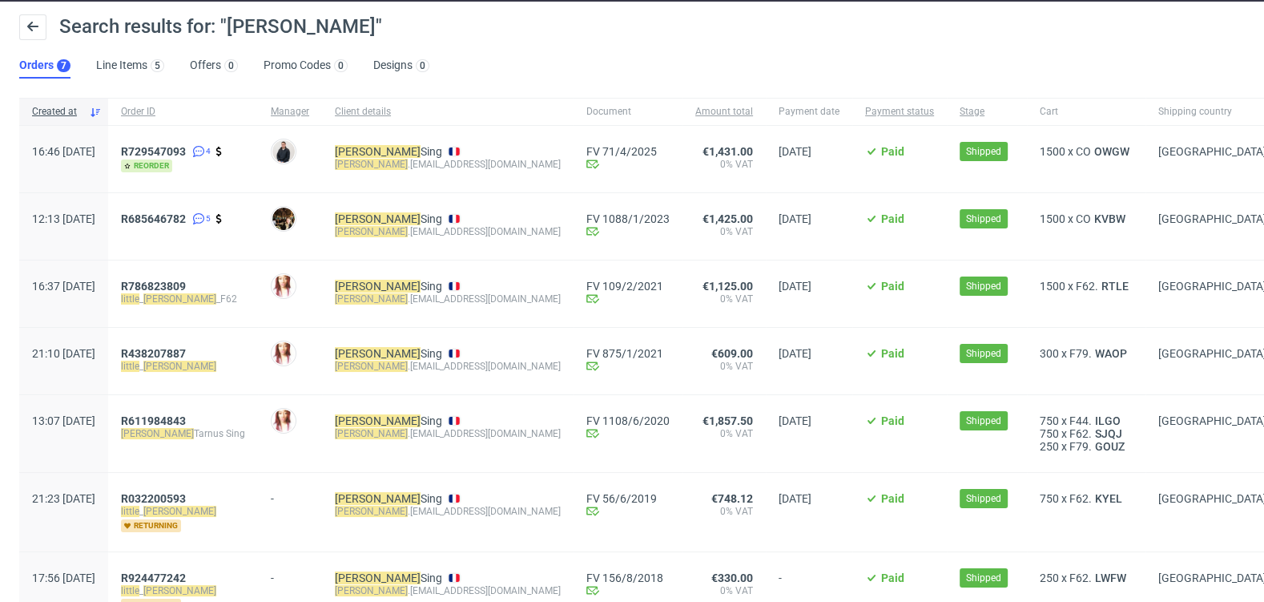
scroll to position [51, 0]
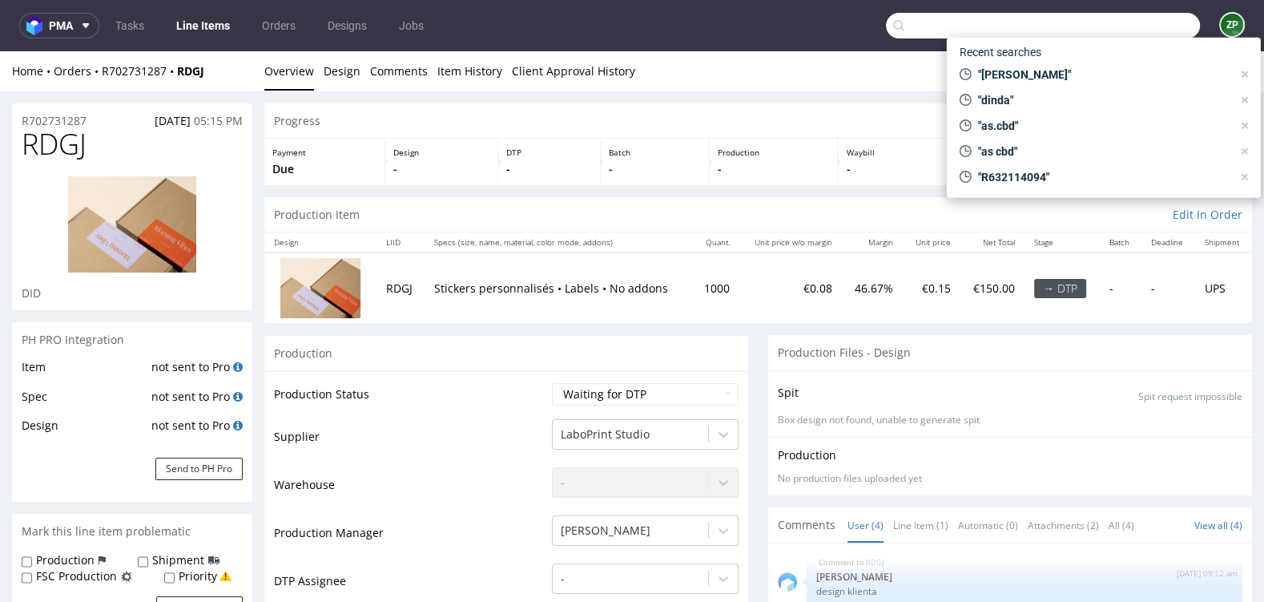
scroll to position [4, 0]
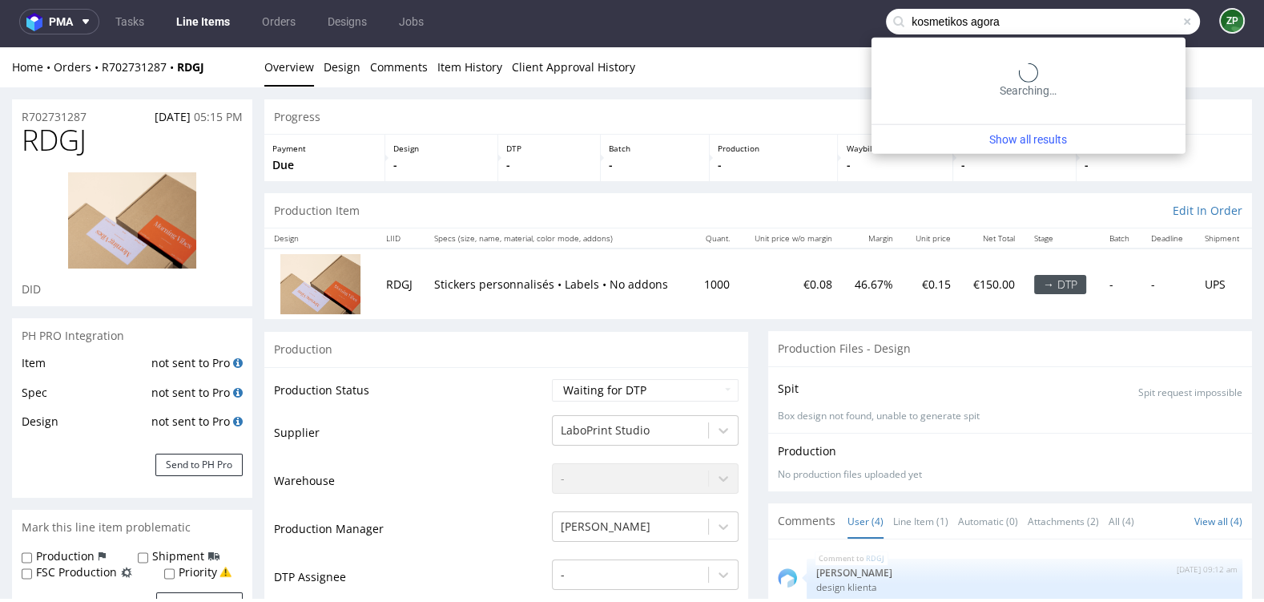
type input "kosmetikos agora"
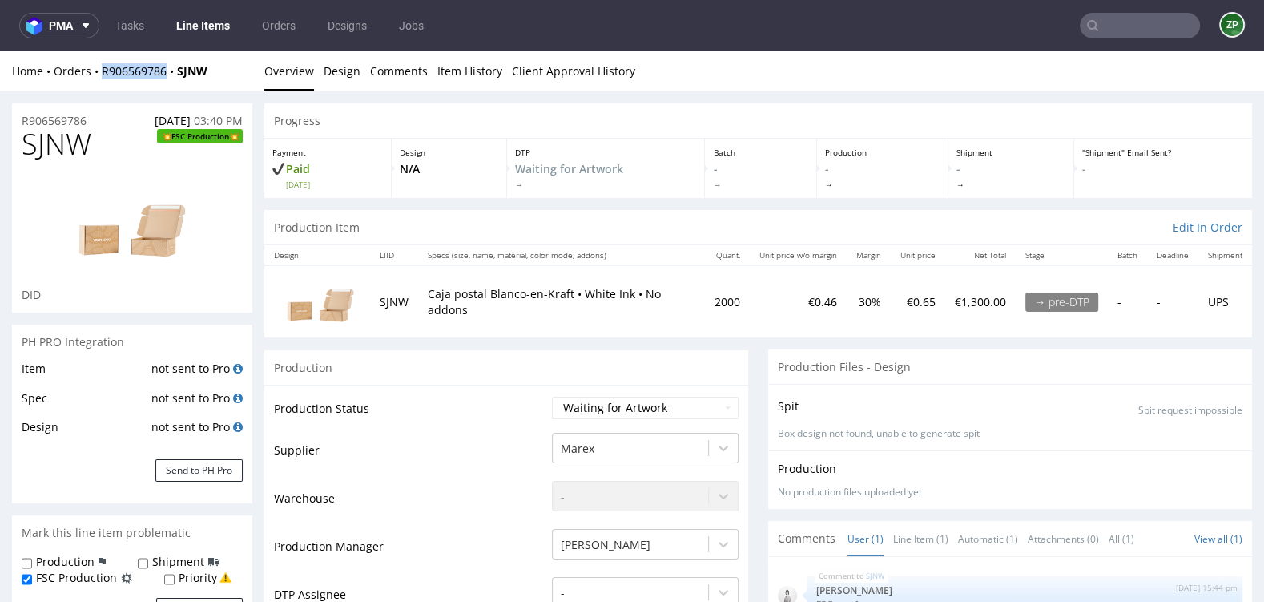
scroll to position [13, 0]
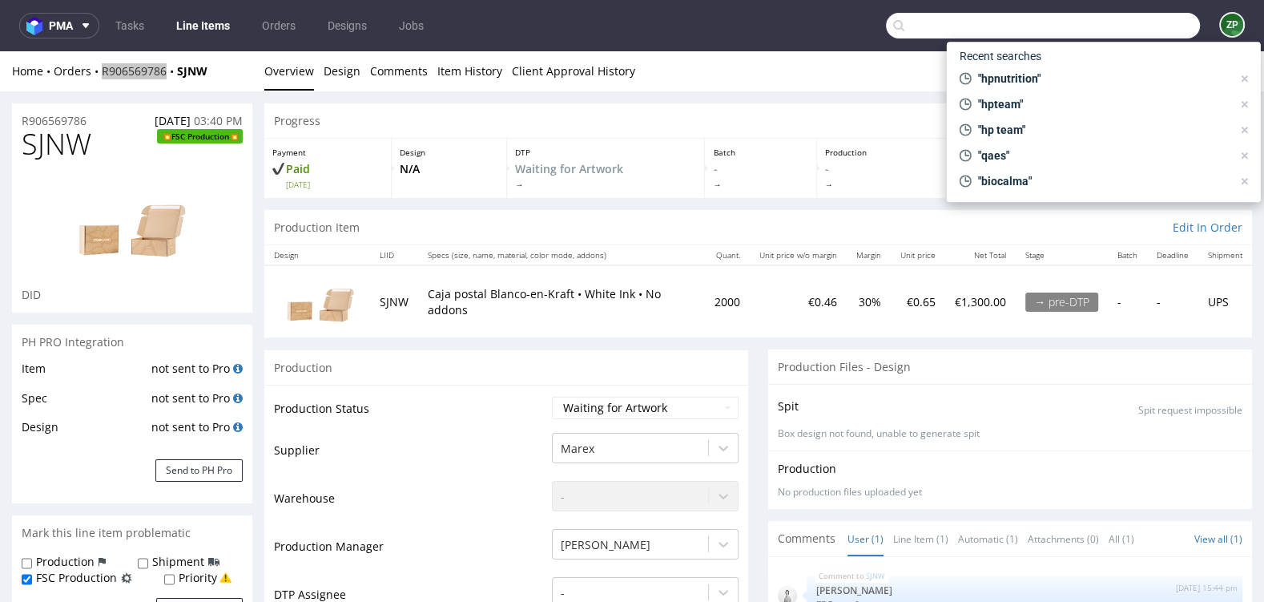
click at [1134, 30] on input "text" at bounding box center [1043, 26] width 314 height 26
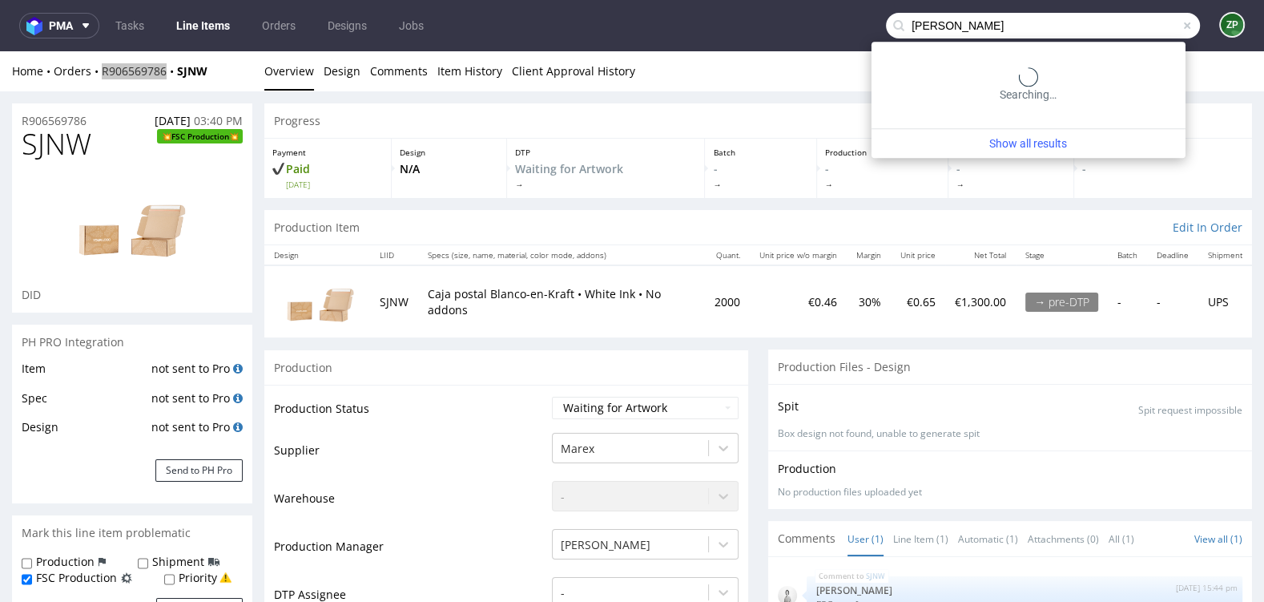
type input "louise misha"
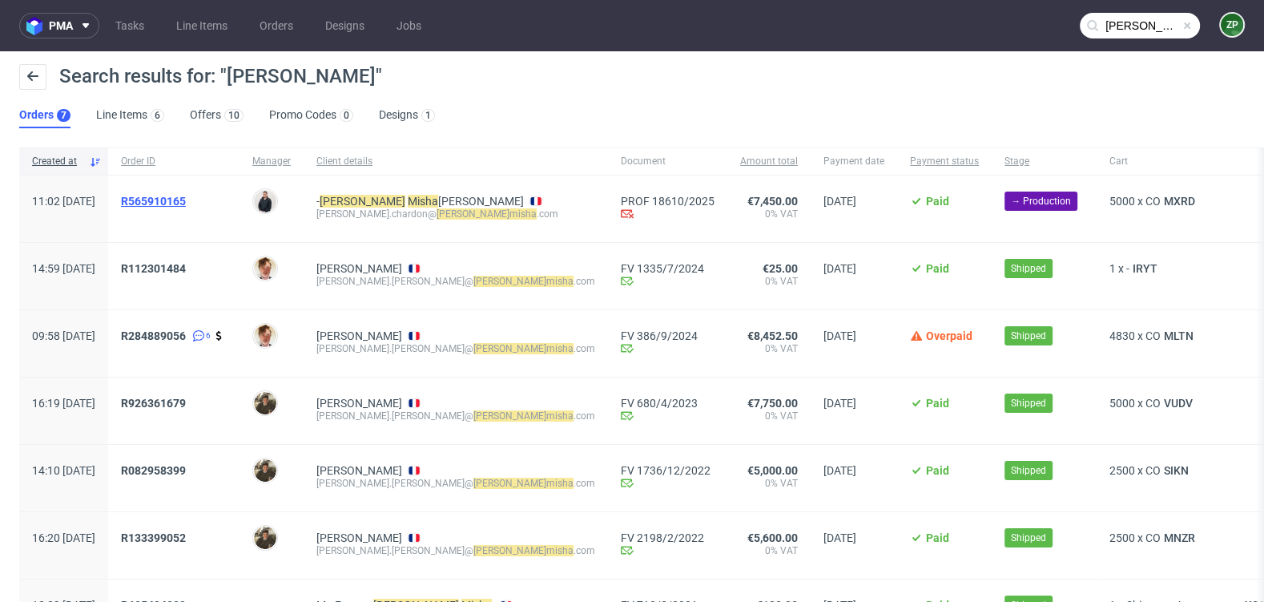
click at [186, 204] on span "R565910165" at bounding box center [153, 201] width 65 height 13
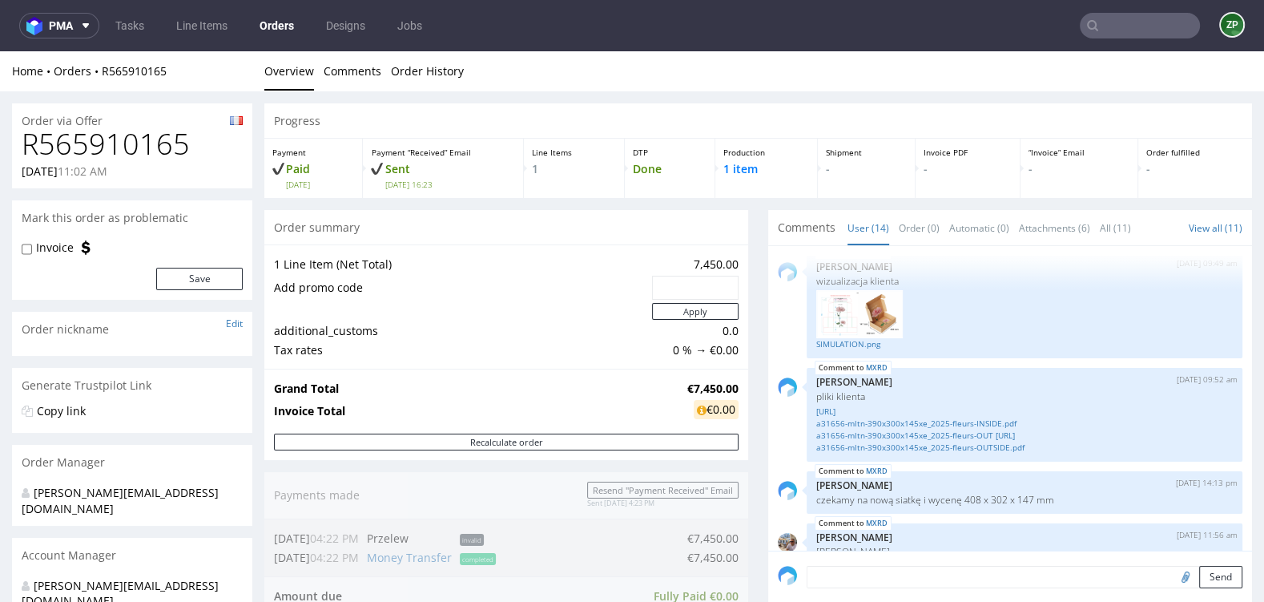
scroll to position [751, 0]
